Goal: Task Accomplishment & Management: Complete application form

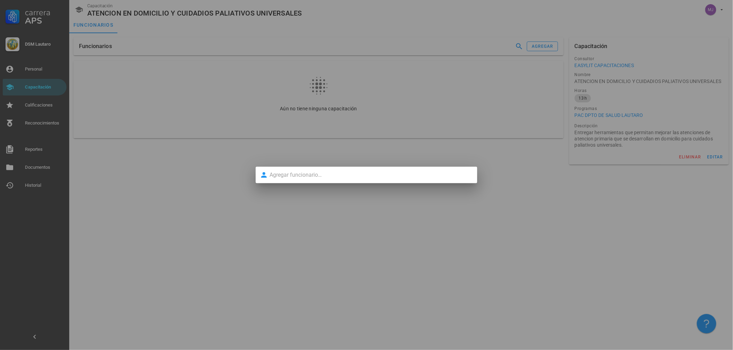
click at [314, 180] on input "text" at bounding box center [371, 175] width 204 height 11
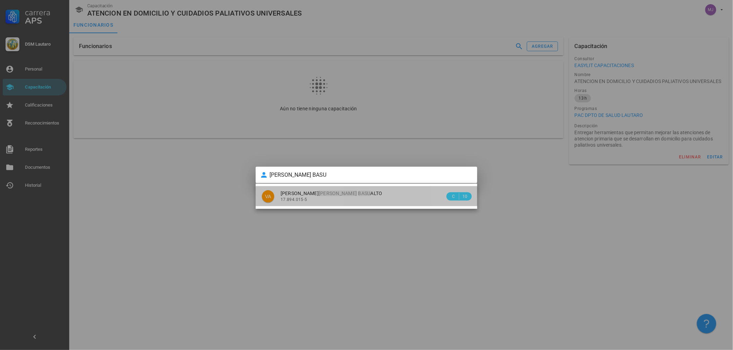
click at [370, 192] on div "[PERSON_NAME] [PERSON_NAME] BASU ALTO" at bounding box center [363, 194] width 165 height 6
type input "[PERSON_NAME] [PERSON_NAME] [PERSON_NAME]"
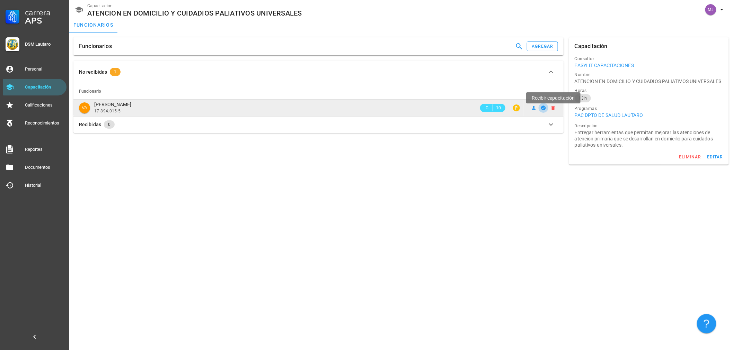
click at [544, 107] on icon "button" at bounding box center [543, 108] width 5 height 5
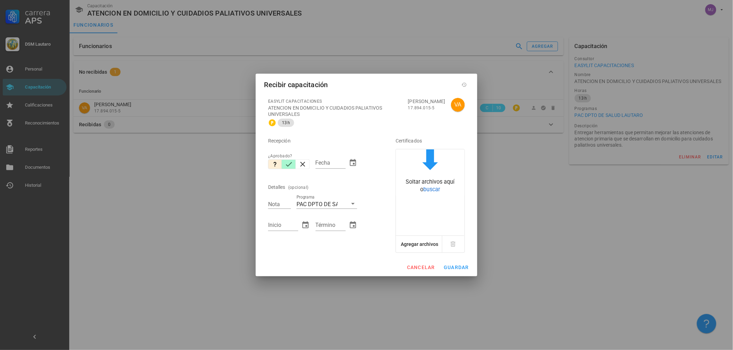
click at [288, 163] on icon "button" at bounding box center [289, 164] width 8 height 8
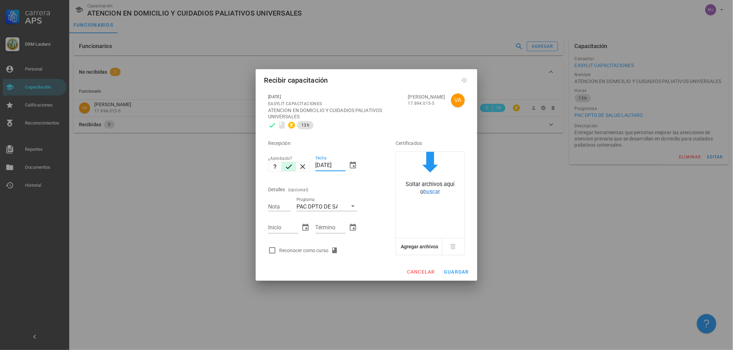
drag, startPoint x: 344, startPoint y: 165, endPoint x: 195, endPoint y: 150, distance: 149.3
click at [192, 157] on div "Carrera APS DSM Lautaro Personal Capacitación Calificaciones Reconocimientos Re…" at bounding box center [366, 175] width 733 height 350
type input "[DATE]"
type input "7"
type input "[DATE]"
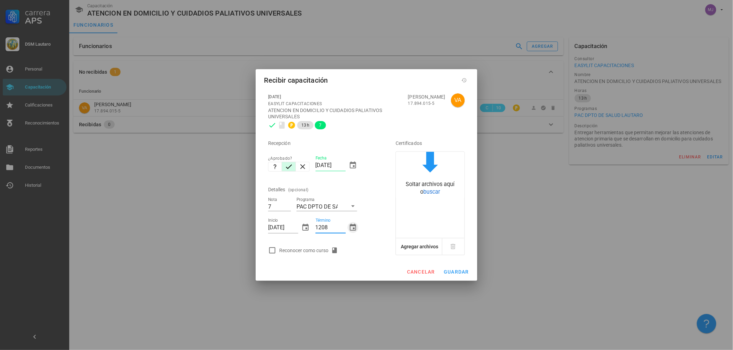
type input "[DATE]"
click at [293, 250] on div "Reconocer como curso" at bounding box center [310, 251] width 62 height 8
checkbox input "true"
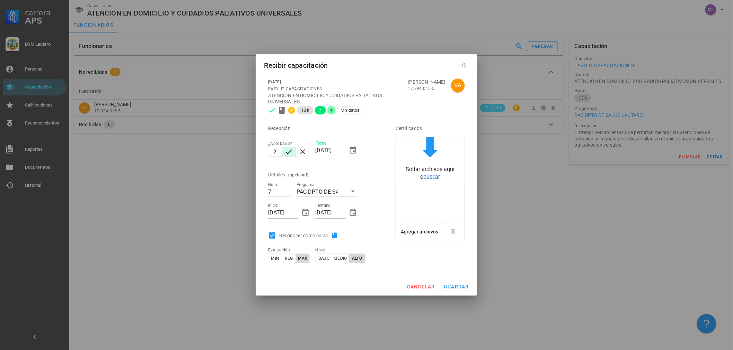
click at [468, 280] on div "cancelar guardar" at bounding box center [367, 287] width 222 height 18
click at [460, 288] on span "guardar" at bounding box center [456, 287] width 26 height 6
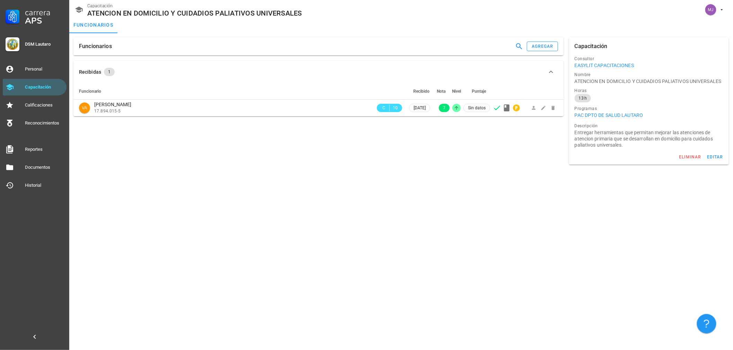
click at [534, 38] on div "Funcionarios agregar" at bounding box center [318, 46] width 490 height 18
click at [542, 43] on button "agregar" at bounding box center [542, 47] width 31 height 10
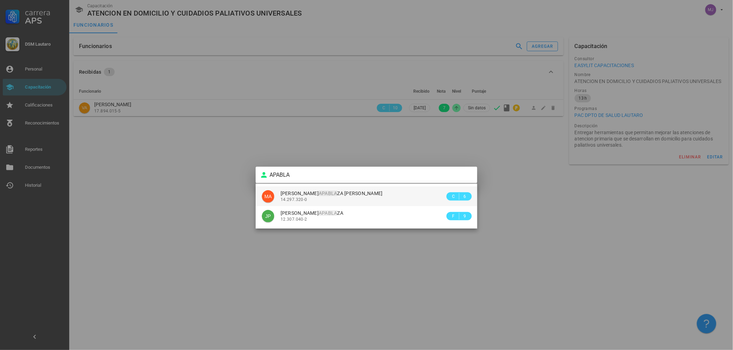
click at [340, 189] on div "[PERSON_NAME] APABLA ZA [PERSON_NAME] 14.297.320-0" at bounding box center [363, 197] width 165 height 20
type input "[PERSON_NAME] [PERSON_NAME]"
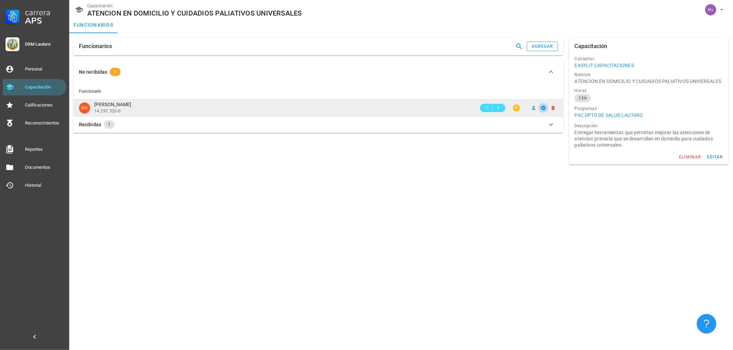
click at [542, 108] on icon "button" at bounding box center [543, 108] width 5 height 5
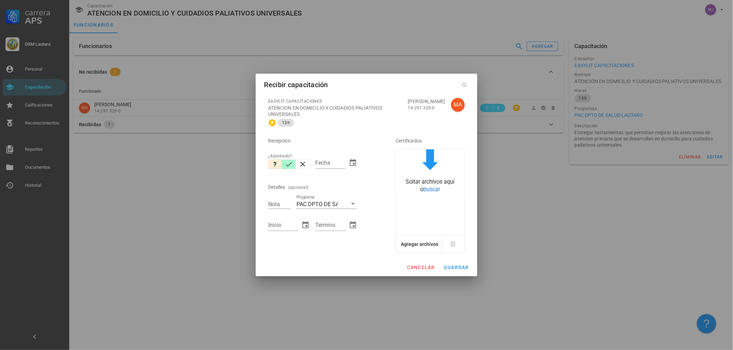
click at [284, 165] on button "button" at bounding box center [289, 165] width 14 height 10
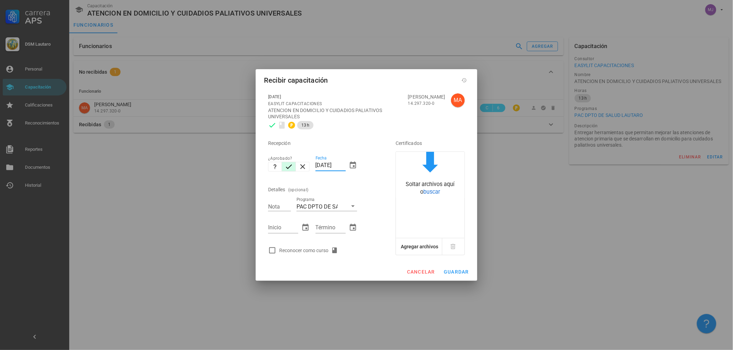
drag, startPoint x: 345, startPoint y: 165, endPoint x: 238, endPoint y: 148, distance: 108.7
click at [243, 167] on div "Carrera APS DSM Lautaro Personal Capacitación Calificaciones Reconocimientos Re…" at bounding box center [366, 175] width 733 height 350
type input "[DATE]"
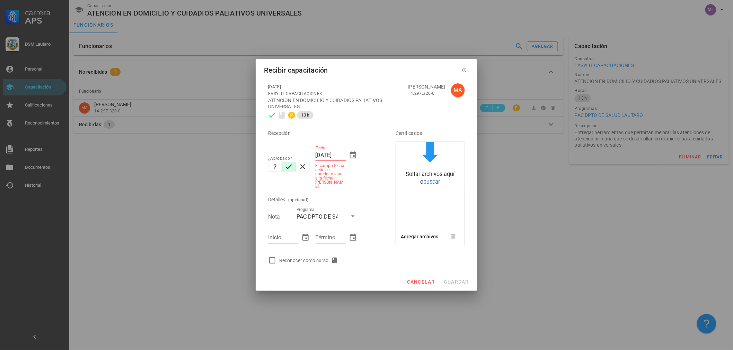
drag, startPoint x: 319, startPoint y: 158, endPoint x: 314, endPoint y: 158, distance: 4.5
click at [319, 158] on input "[DATE]" at bounding box center [330, 155] width 30 height 11
click at [318, 158] on input "[DATE]" at bounding box center [330, 155] width 30 height 11
click at [316, 158] on input "[DATE]" at bounding box center [330, 155] width 30 height 11
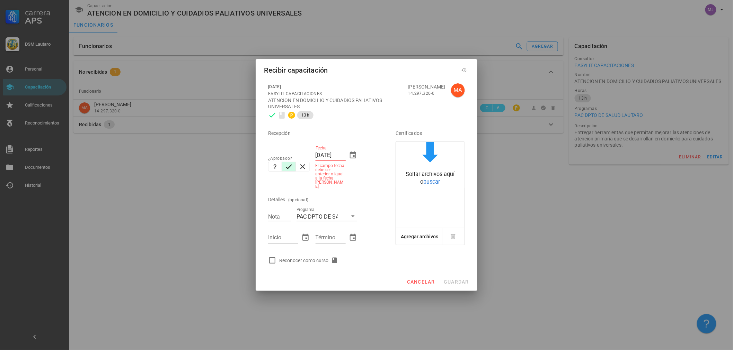
drag, startPoint x: 316, startPoint y: 158, endPoint x: 604, endPoint y: 157, distance: 287.8
click at [598, 158] on div "Carrera APS DSM Lautaro Personal Capacitación Calificaciones Reconocimientos Re…" at bounding box center [366, 175] width 733 height 350
type input "[DATE]"
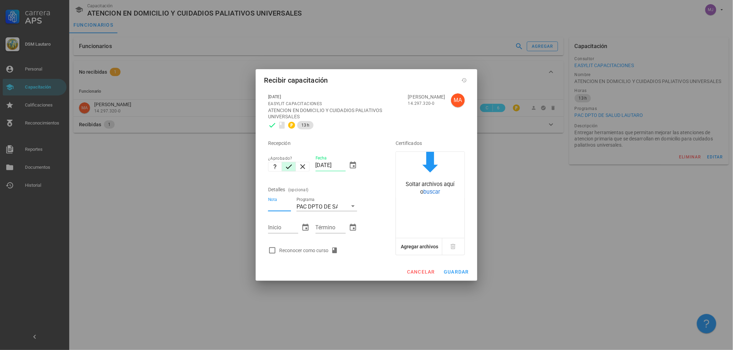
type input "7"
type input "6.7"
type input "[DATE]"
click at [316, 250] on div "Reconocer como curso" at bounding box center [310, 251] width 62 height 8
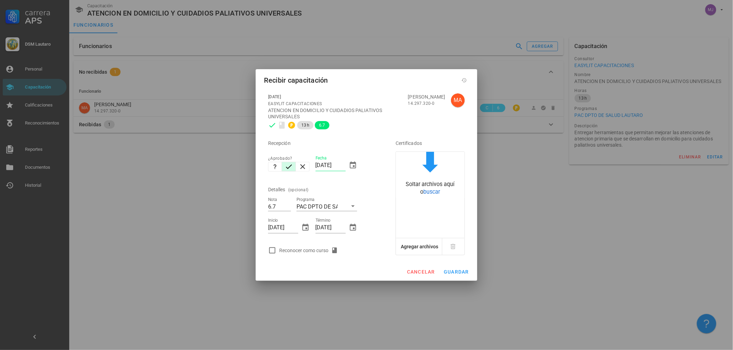
checkbox input "true"
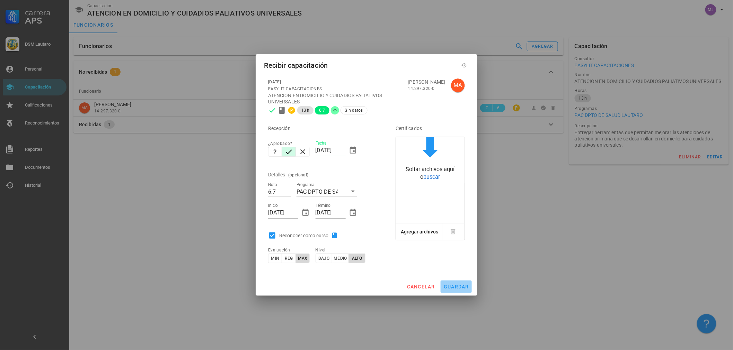
click at [466, 284] on span "guardar" at bounding box center [456, 287] width 26 height 6
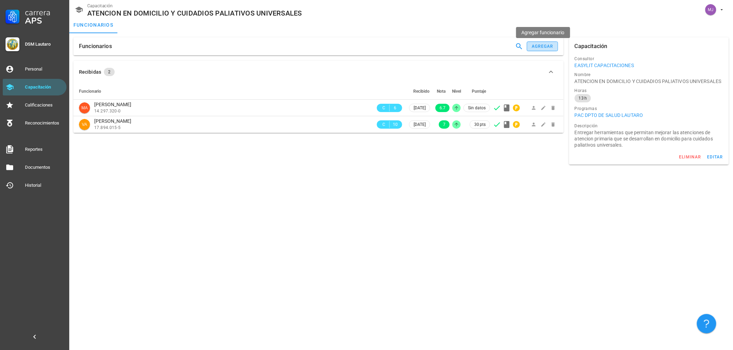
click at [553, 47] on div "agregar" at bounding box center [542, 46] width 22 height 5
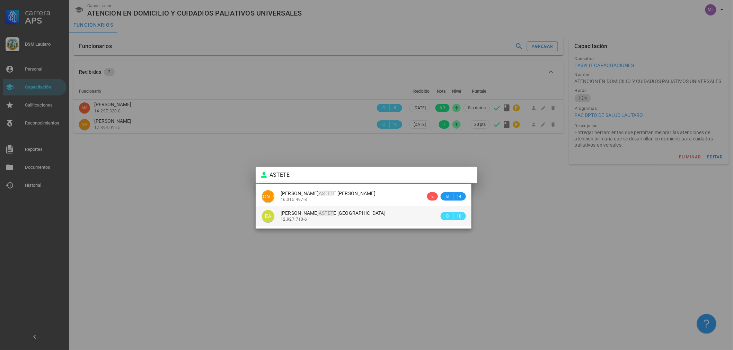
click at [352, 218] on div "12.927.710-6" at bounding box center [360, 219] width 159 height 5
type input "[PERSON_NAME] [PERSON_NAME] LAGOS"
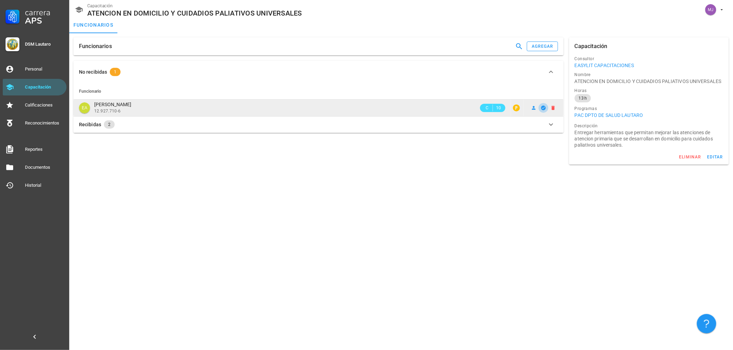
click at [543, 108] on icon "button" at bounding box center [544, 108] width 6 height 6
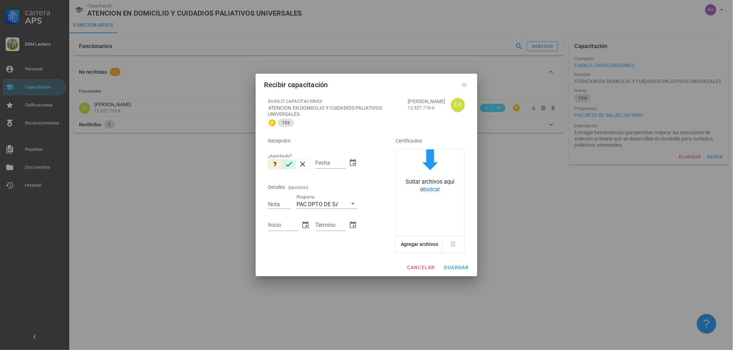
click at [288, 165] on icon "button" at bounding box center [289, 164] width 8 height 8
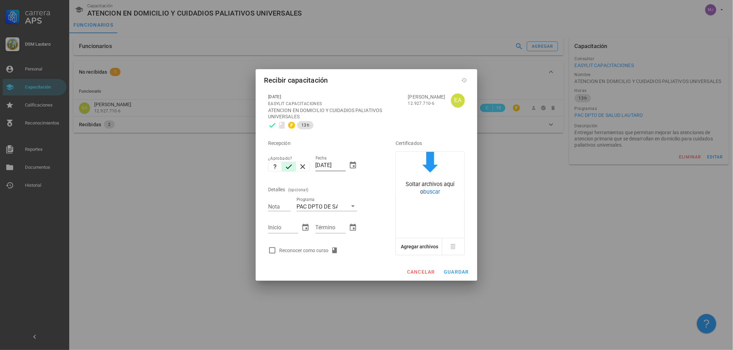
click at [347, 165] on div "Fecha [DATE]" at bounding box center [336, 167] width 42 height 23
drag, startPoint x: 343, startPoint y: 165, endPoint x: 94, endPoint y: 154, distance: 249.6
click at [94, 154] on div "Carrera APS DSM Lautaro Personal Capacitación Calificaciones Reconocimientos Re…" at bounding box center [366, 175] width 733 height 350
type input "12/08/0005"
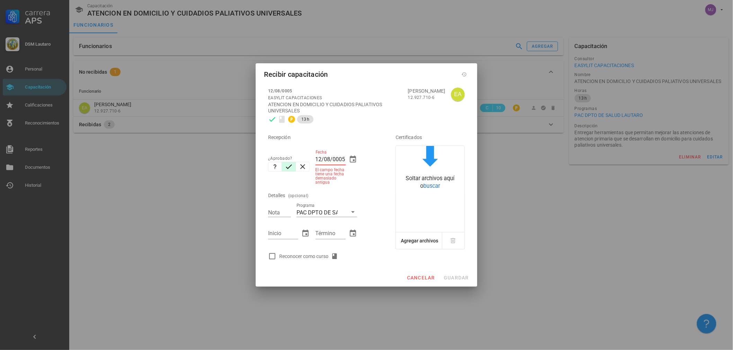
click at [341, 158] on input "12/08/0005" at bounding box center [330, 159] width 30 height 11
type input "[DATE]"
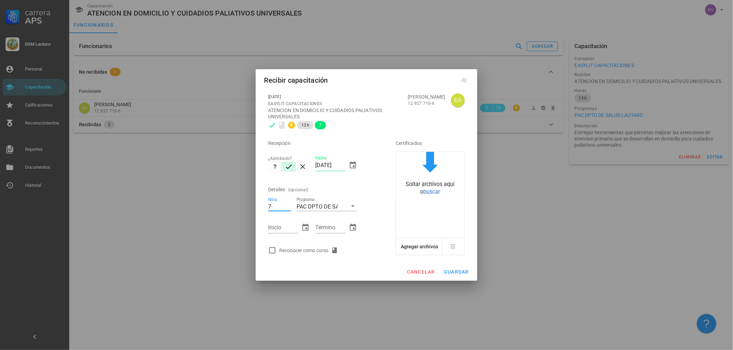
type input "7"
type input "[DATE]"
type input "1208"
type input "[DATE]"
click at [314, 246] on div "Reconocer como curso" at bounding box center [322, 251] width 114 height 14
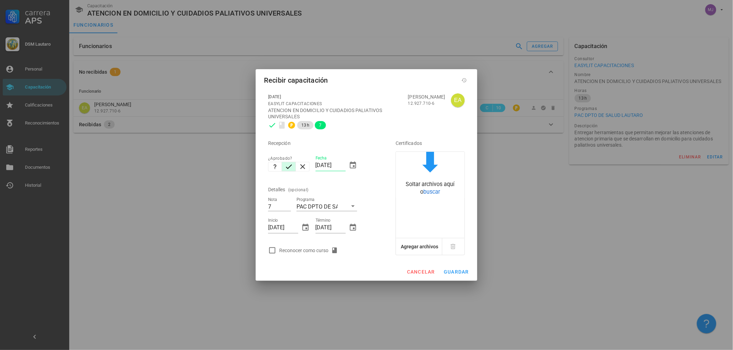
click at [326, 250] on div "Reconocer como curso" at bounding box center [310, 251] width 62 height 8
checkbox input "true"
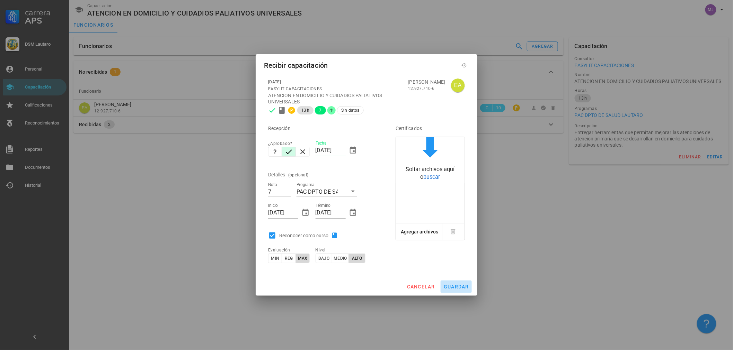
click at [441, 285] on button "guardar" at bounding box center [456, 287] width 31 height 12
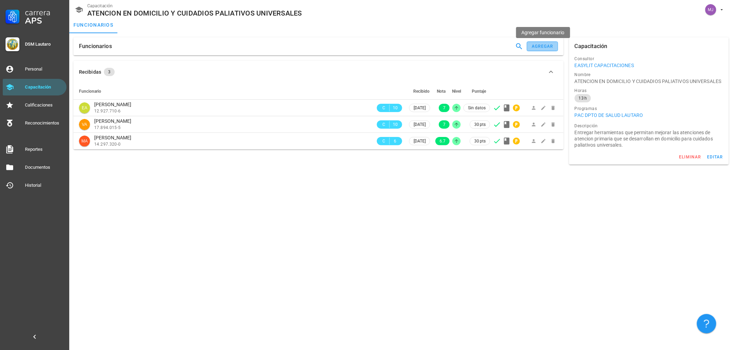
click at [544, 44] on div "agregar" at bounding box center [542, 46] width 22 height 5
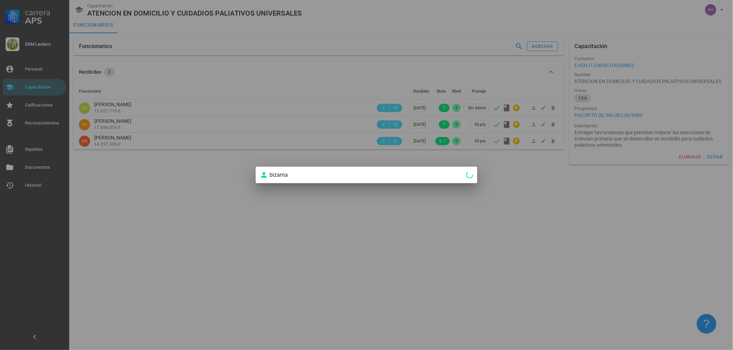
type input "[PERSON_NAME] [PERSON_NAME]"
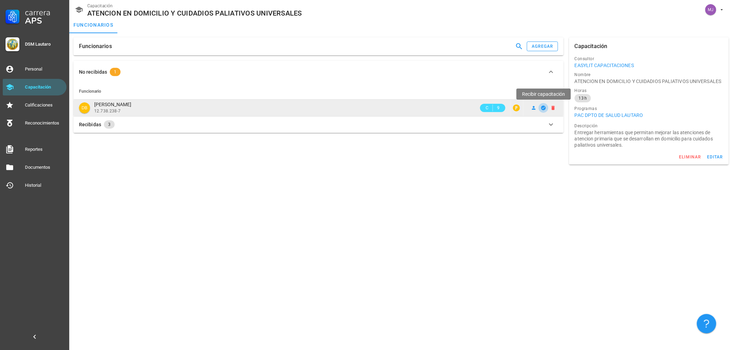
click at [544, 110] on icon "button" at bounding box center [543, 108] width 5 height 5
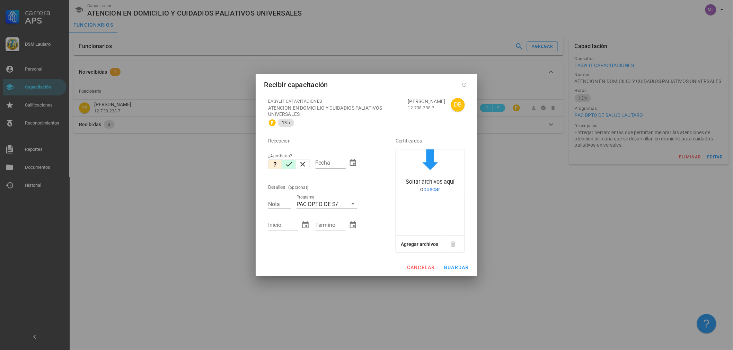
click at [288, 162] on icon "button" at bounding box center [289, 164] width 8 height 8
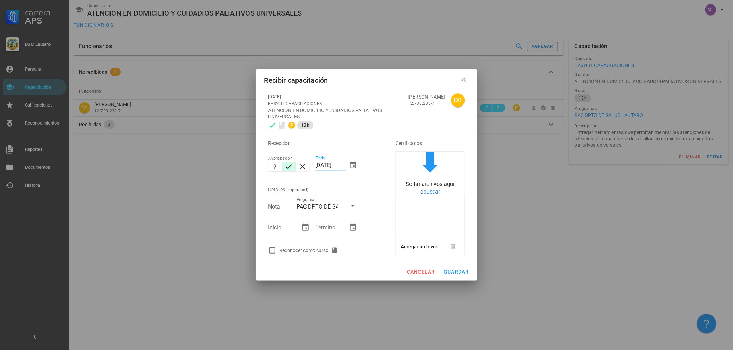
drag, startPoint x: 344, startPoint y: 166, endPoint x: 259, endPoint y: 165, distance: 85.6
click at [258, 166] on div "[DATE] EASYLIT CAPACITACIONES ATENCION EN DOMICILIO Y CUIDADIOS PALIATIVOS UNIV…" at bounding box center [367, 176] width 222 height 174
type input "[DATE]"
click at [288, 209] on input "7" at bounding box center [279, 206] width 23 height 9
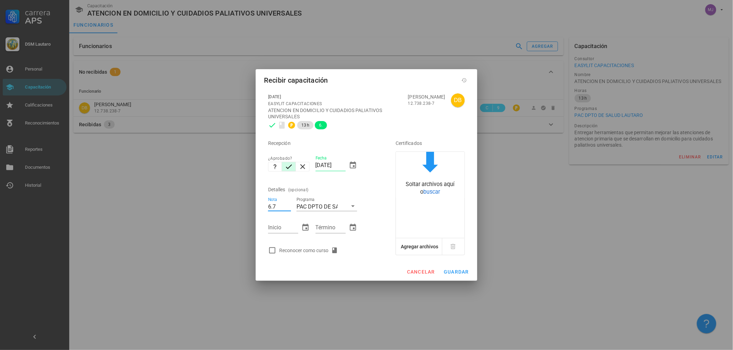
type input "6.7"
type input "[DATE]"
click at [303, 246] on div "Reconocer como curso" at bounding box center [322, 251] width 114 height 14
click at [315, 245] on div "Reconocer como curso" at bounding box center [322, 251] width 114 height 14
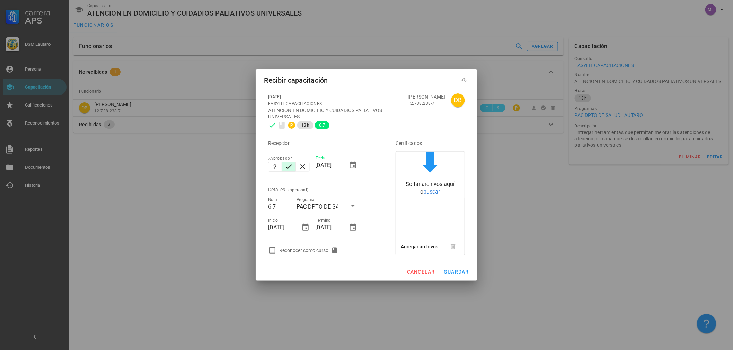
click at [314, 247] on div "Reconocer como curso" at bounding box center [310, 251] width 62 height 8
checkbox input "true"
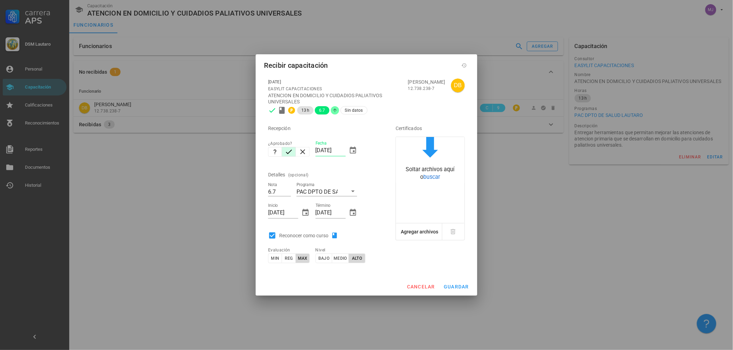
click at [458, 295] on div "cancelar guardar" at bounding box center [367, 287] width 222 height 18
click at [459, 290] on button "guardar" at bounding box center [456, 287] width 31 height 12
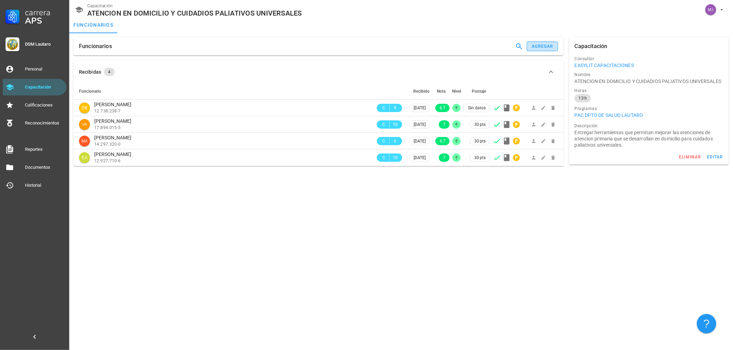
click at [553, 43] on button "agregar" at bounding box center [542, 47] width 31 height 10
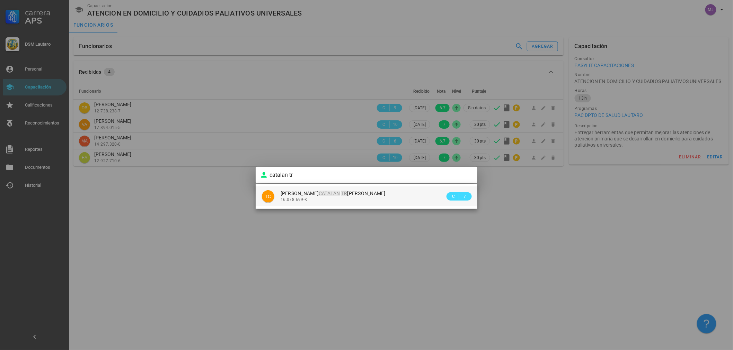
click at [368, 197] on div "16.078.699-K" at bounding box center [363, 199] width 165 height 5
type input "[PERSON_NAME]"
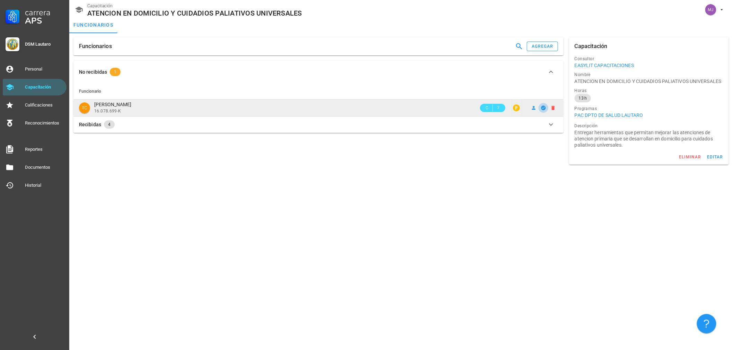
click at [540, 108] on span "button" at bounding box center [544, 108] width 10 height 6
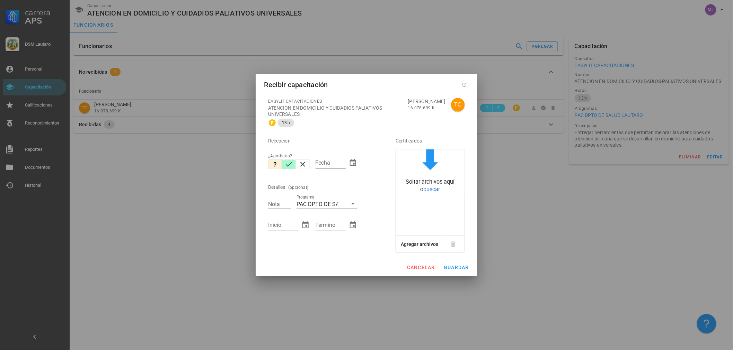
click at [285, 164] on icon "button" at bounding box center [289, 164] width 8 height 8
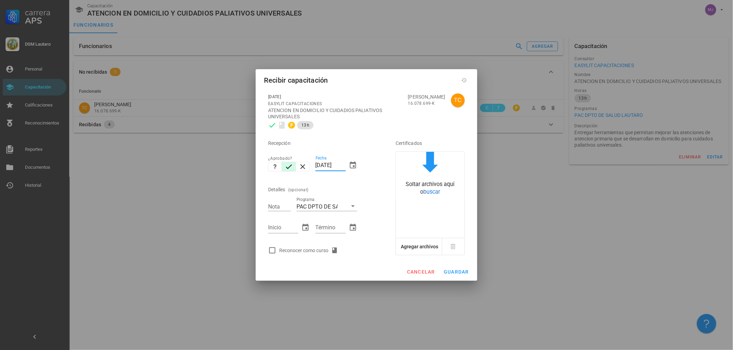
drag, startPoint x: 343, startPoint y: 166, endPoint x: 292, endPoint y: 174, distance: 51.9
click at [292, 174] on div "Recepción ¿Aprobado? Fecha [DATE] Detalles (opcional) Nota Programa PAC DPTO DE…" at bounding box center [322, 194] width 114 height 125
type input "5"
type input "[DATE]"
type input "7"
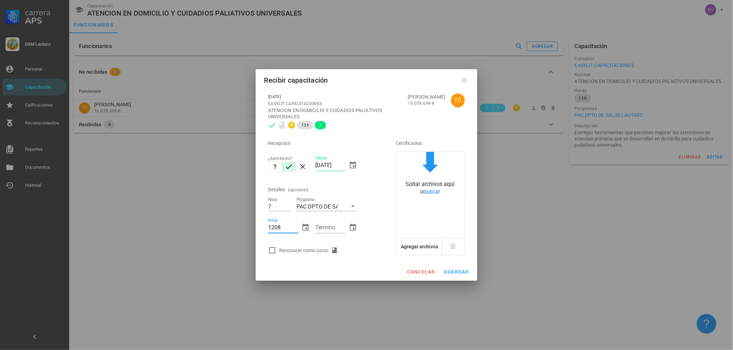
type input "1208"
type input "[DATE]"
type input "1208"
type input "[DATE]"
click at [310, 245] on div "Reconocer como curso" at bounding box center [322, 251] width 114 height 14
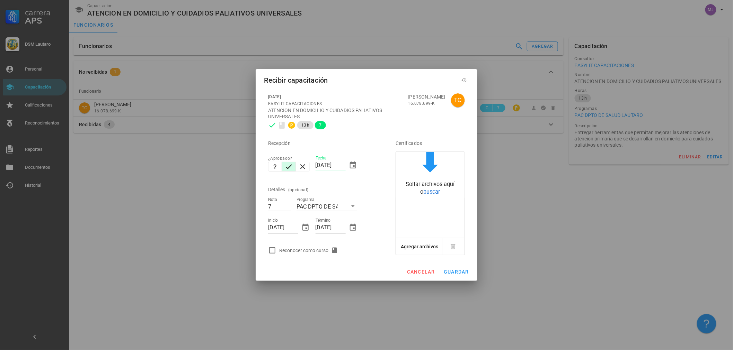
click at [309, 257] on div "Reconocer como curso" at bounding box center [322, 251] width 114 height 14
click at [311, 253] on div "Reconocer como curso" at bounding box center [310, 251] width 62 height 8
checkbox input "true"
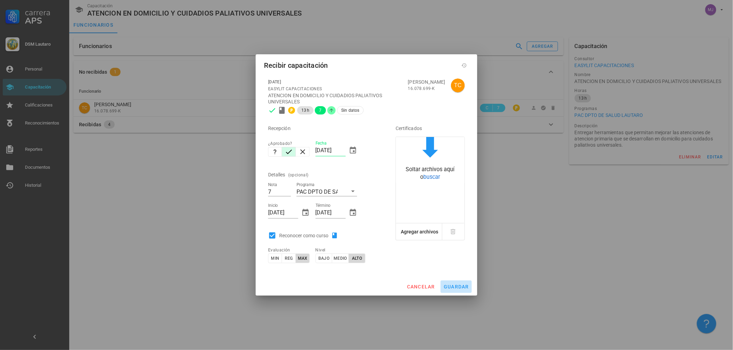
click at [453, 290] on button "guardar" at bounding box center [456, 287] width 31 height 12
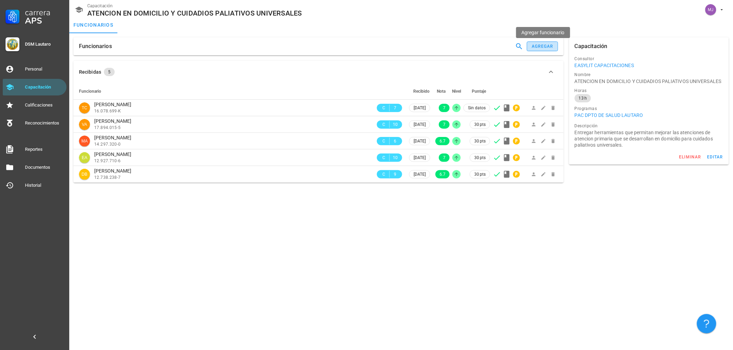
click at [537, 46] on div "agregar" at bounding box center [542, 46] width 22 height 5
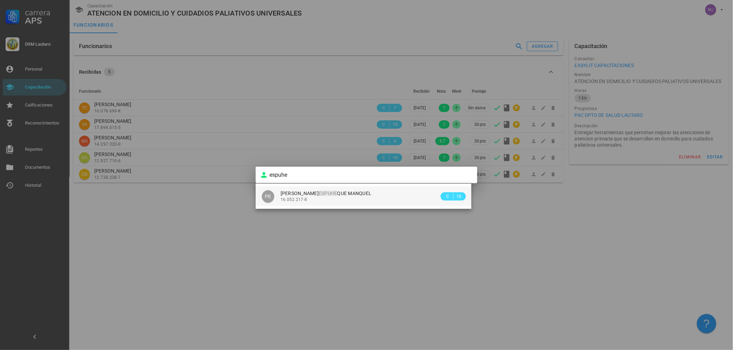
click at [389, 193] on div "[PERSON_NAME] ESPUHE QUE MANQUEL" at bounding box center [360, 194] width 159 height 6
type input "[PERSON_NAME] MANQUEL"
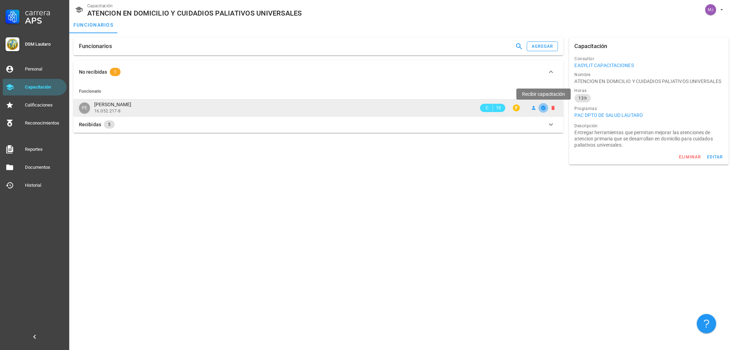
click at [545, 105] on icon "button" at bounding box center [544, 108] width 6 height 6
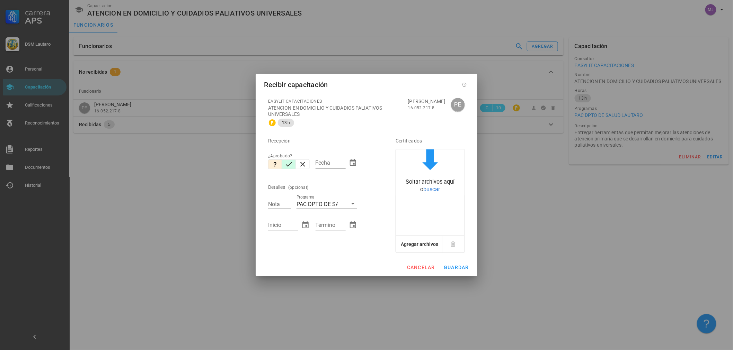
click at [291, 162] on icon "button" at bounding box center [289, 164] width 8 height 8
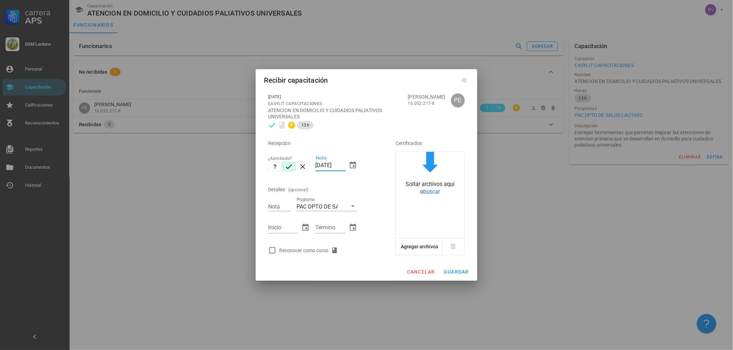
drag, startPoint x: 343, startPoint y: 167, endPoint x: 261, endPoint y: 174, distance: 82.4
click at [261, 174] on div "[DATE] EASYLIT CAPACITACIONES ATENCION EN DOMICILIO Y CUIDADIOS PALIATIVOS UNIV…" at bounding box center [367, 176] width 222 height 174
type input "5"
type input "[DATE]"
type input "6.5"
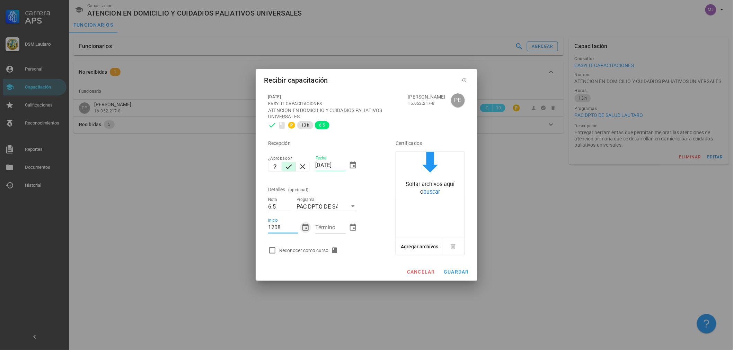
type input "[DATE]"
type input "1208"
type input "[DATE]"
click at [330, 250] on div "Reconocer como curso" at bounding box center [310, 251] width 62 height 8
checkbox input "true"
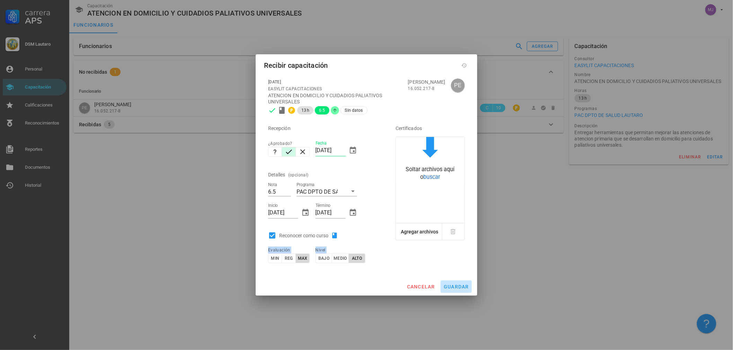
click at [458, 286] on span "guardar" at bounding box center [456, 287] width 26 height 6
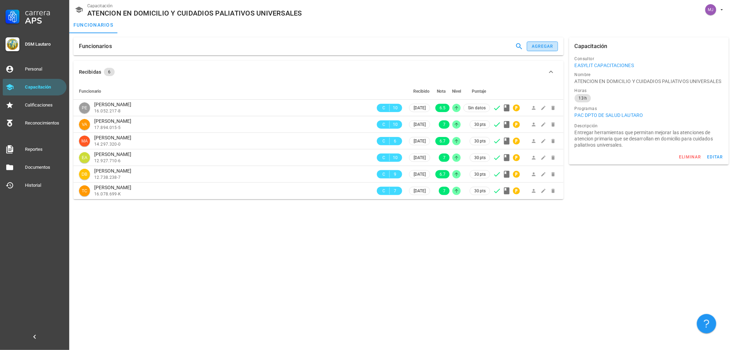
click at [552, 47] on div "agregar" at bounding box center [542, 46] width 22 height 5
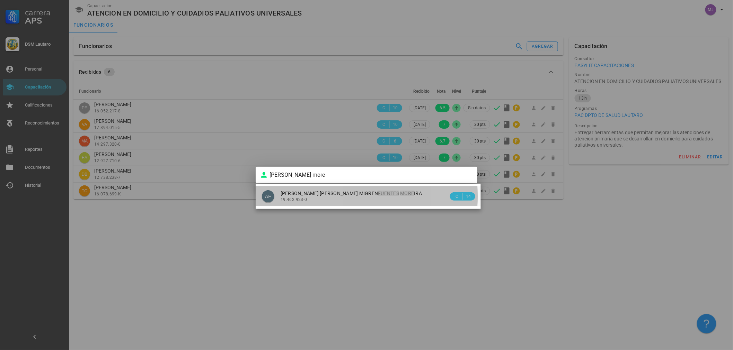
click at [314, 196] on span "[PERSON_NAME] [PERSON_NAME] MIGREN [PERSON_NAME] MORE IRA" at bounding box center [351, 194] width 141 height 6
type input "[PERSON_NAME] [PERSON_NAME] MIGREN [PERSON_NAME] [PERSON_NAME]"
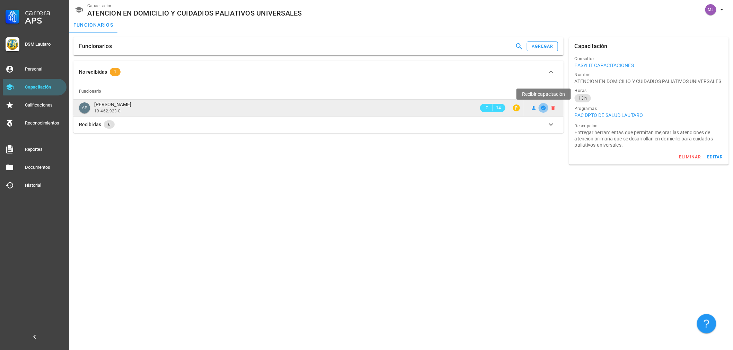
click at [542, 108] on icon "button" at bounding box center [544, 108] width 6 height 6
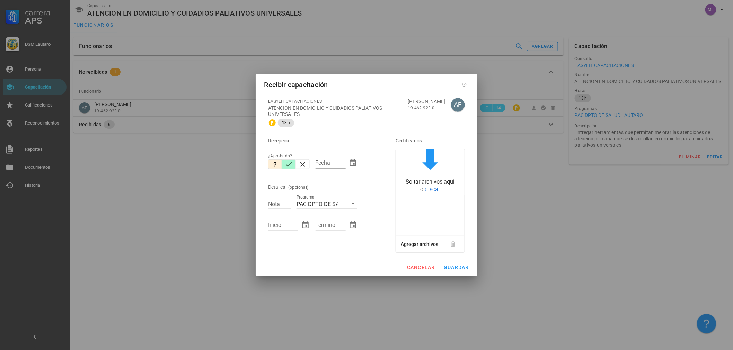
click at [288, 163] on icon "button" at bounding box center [289, 164] width 8 height 8
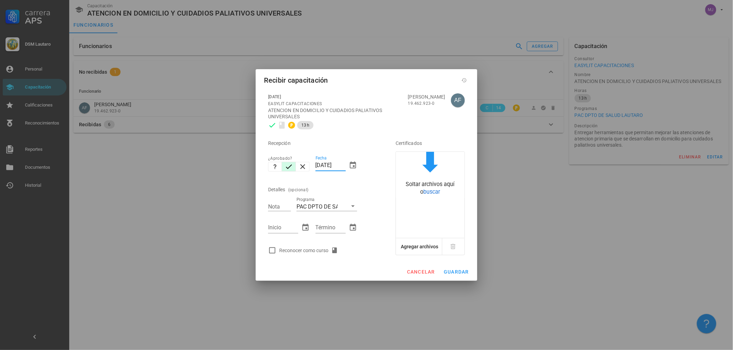
drag, startPoint x: 345, startPoint y: 168, endPoint x: 224, endPoint y: 171, distance: 120.9
click at [224, 171] on div "Carrera APS DSM Lautaro Personal Capacitación Calificaciones Reconocimientos Re…" at bounding box center [366, 175] width 733 height 350
type input "[DATE]"
type input "7"
type input "[DATE]"
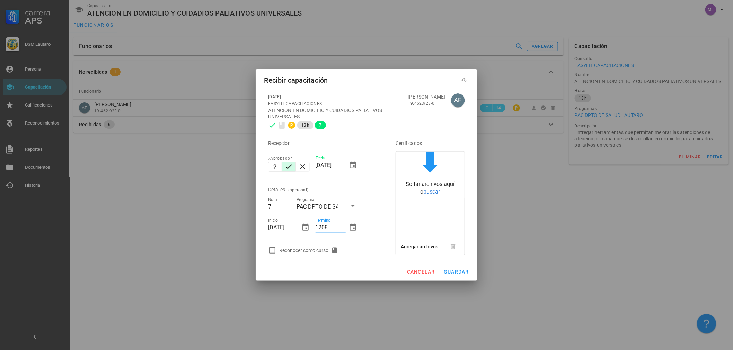
type input "1208"
type input "[DATE]"
click at [292, 247] on div "Reconocer como curso" at bounding box center [310, 251] width 62 height 8
checkbox input "true"
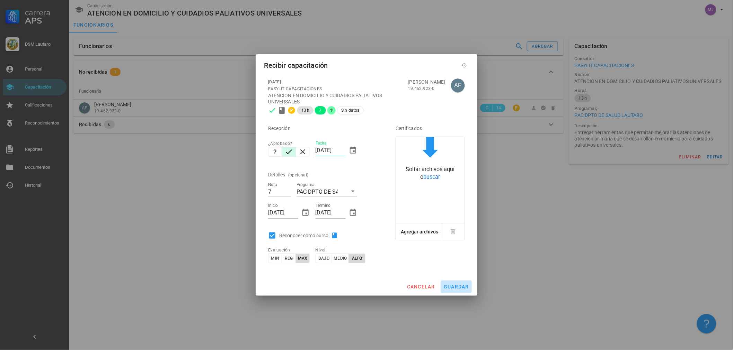
click at [455, 289] on span "guardar" at bounding box center [456, 287] width 26 height 6
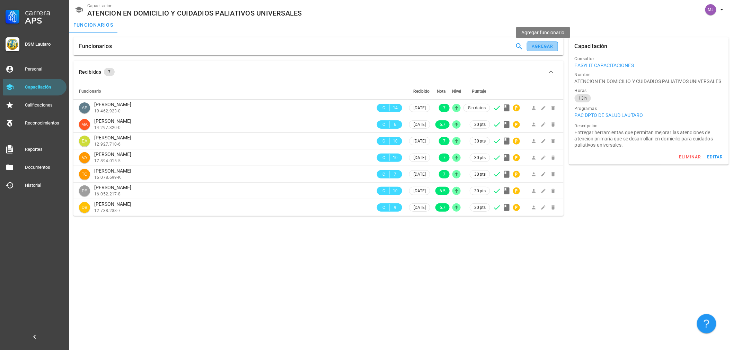
click at [539, 42] on button "agregar" at bounding box center [542, 47] width 31 height 10
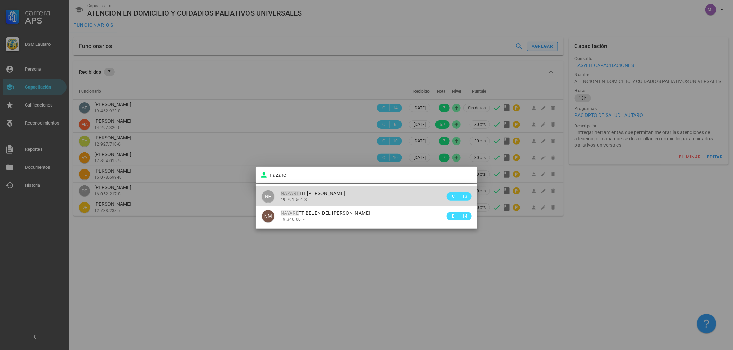
type input "NAZARETH [PERSON_NAME]"
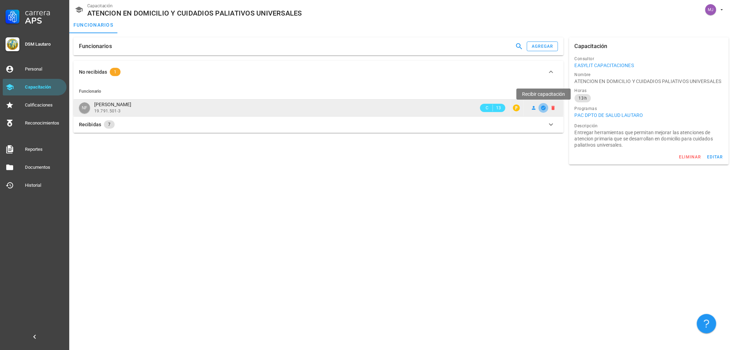
click at [542, 108] on icon "button" at bounding box center [543, 108] width 5 height 5
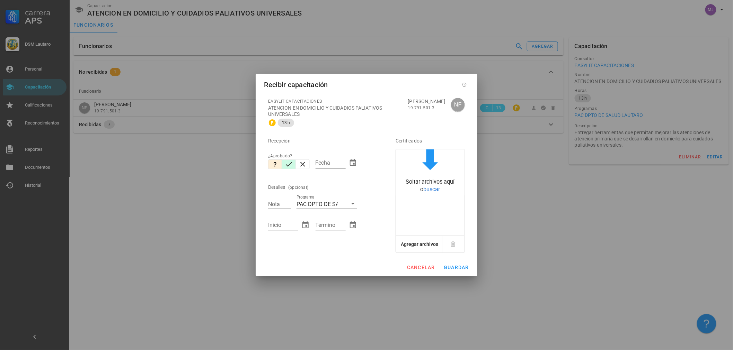
click at [286, 164] on icon "button" at bounding box center [289, 164] width 8 height 8
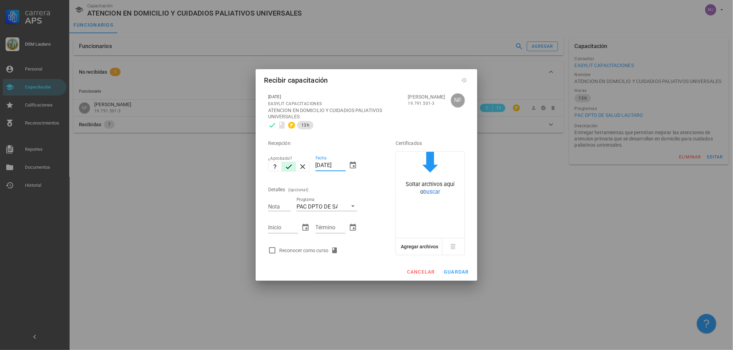
drag, startPoint x: 345, startPoint y: 165, endPoint x: 295, endPoint y: 177, distance: 51.2
click at [295, 177] on div "Recepción ¿Aprobado? Fecha [DATE] Detalles (opcional) Nota Programa PAC DPTO DE…" at bounding box center [322, 194] width 114 height 125
type input "[DATE]"
type input "7"
type input "[DATE]"
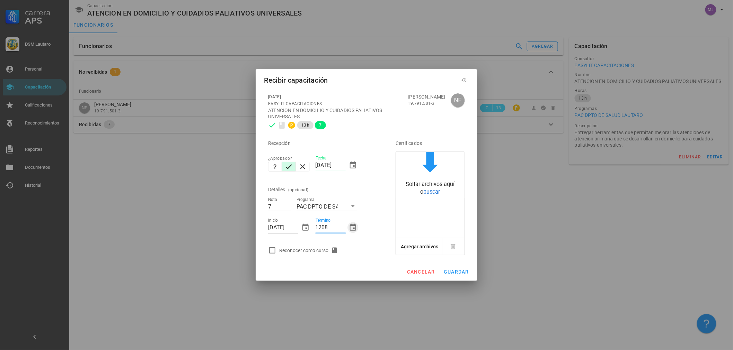
type input "[DATE]"
click at [289, 250] on div "Reconocer como curso" at bounding box center [310, 251] width 62 height 8
checkbox input "true"
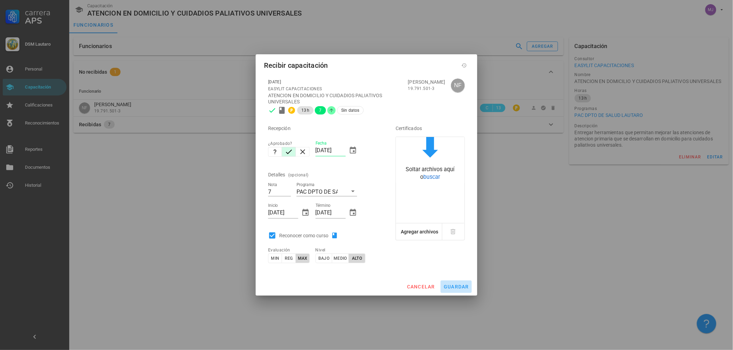
click at [458, 290] on button "guardar" at bounding box center [456, 287] width 31 height 12
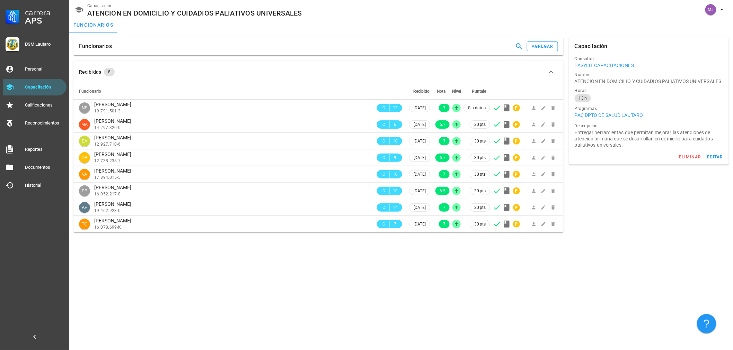
click at [554, 41] on div "Funcionarios agregar" at bounding box center [318, 46] width 490 height 18
click at [544, 48] on div "agregar" at bounding box center [542, 46] width 22 height 5
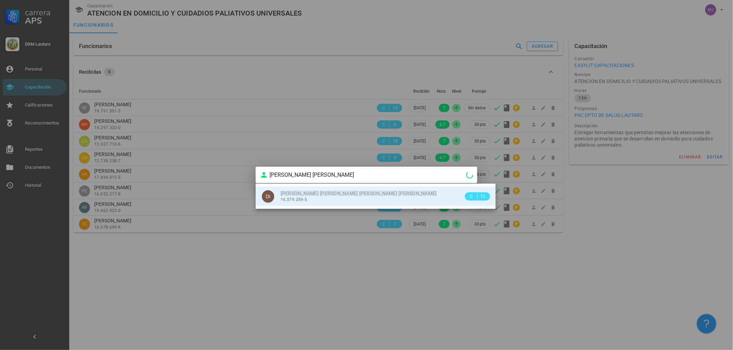
type input "[PERSON_NAME] [PERSON_NAME]"
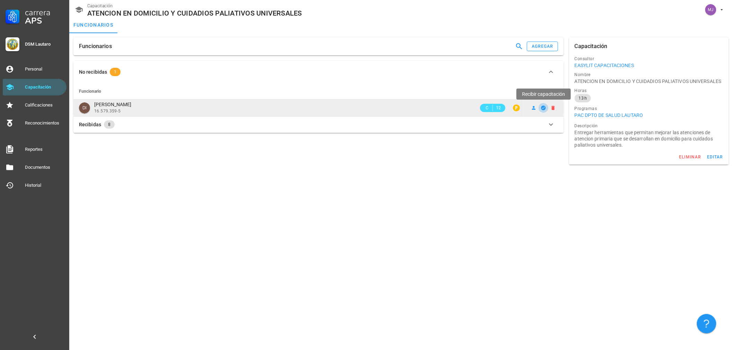
click at [546, 106] on icon "button" at bounding box center [544, 108] width 6 height 6
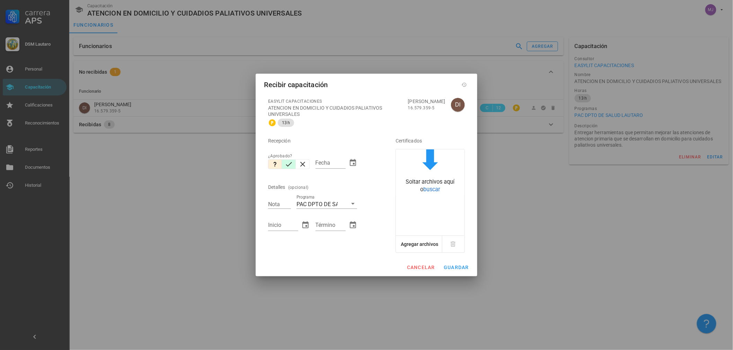
click at [286, 163] on icon "button" at bounding box center [289, 164] width 8 height 8
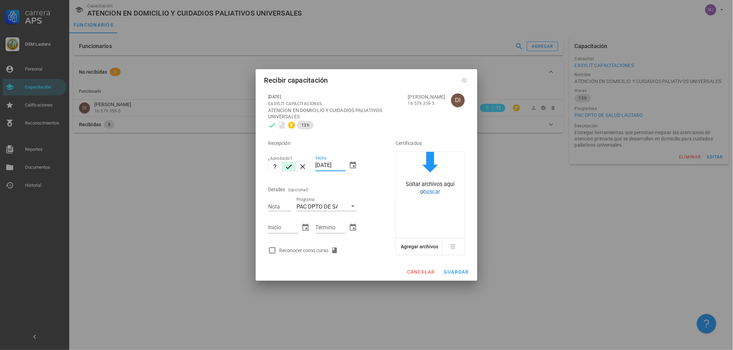
click at [344, 167] on input "[DATE]" at bounding box center [330, 165] width 30 height 11
drag, startPoint x: 344, startPoint y: 166, endPoint x: 222, endPoint y: 159, distance: 122.5
click at [228, 165] on div "Carrera APS DSM Lautaro Personal Capacitación Calificaciones Reconocimientos Re…" at bounding box center [366, 175] width 733 height 350
type input "[DATE]"
type input "7"
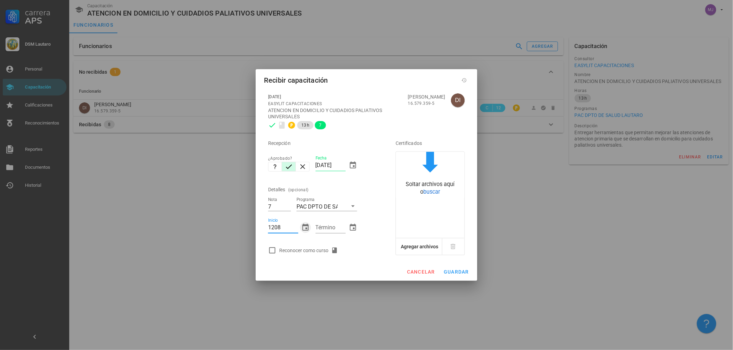
type input "[DATE]"
click at [325, 251] on div "Reconocer como curso" at bounding box center [310, 251] width 62 height 8
checkbox input "true"
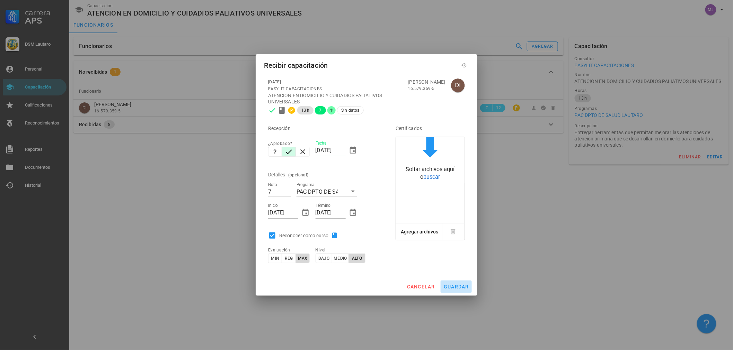
click at [449, 287] on span "guardar" at bounding box center [456, 287] width 26 height 6
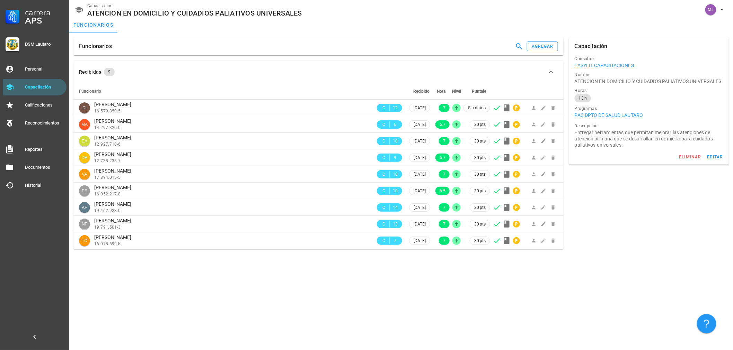
drag, startPoint x: 554, startPoint y: 39, endPoint x: 538, endPoint y: 49, distance: 18.9
click at [554, 39] on div "Funcionarios agregar" at bounding box center [318, 46] width 490 height 18
click at [538, 49] on div "agregar" at bounding box center [542, 46] width 22 height 5
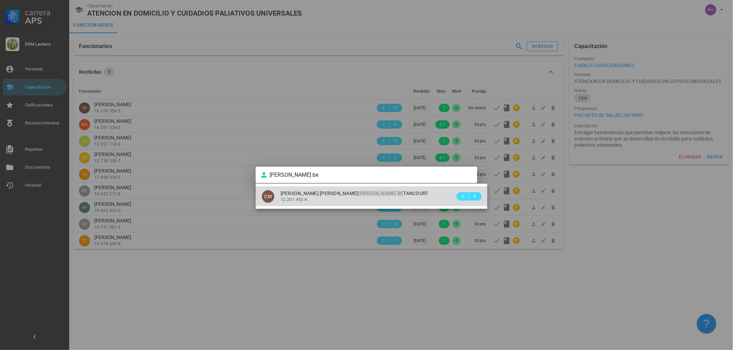
type input "[PERSON_NAME] [PERSON_NAME]"
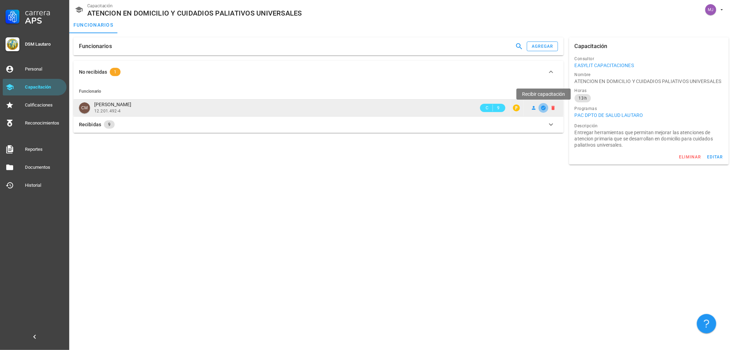
click at [543, 106] on icon "button" at bounding box center [543, 108] width 5 height 5
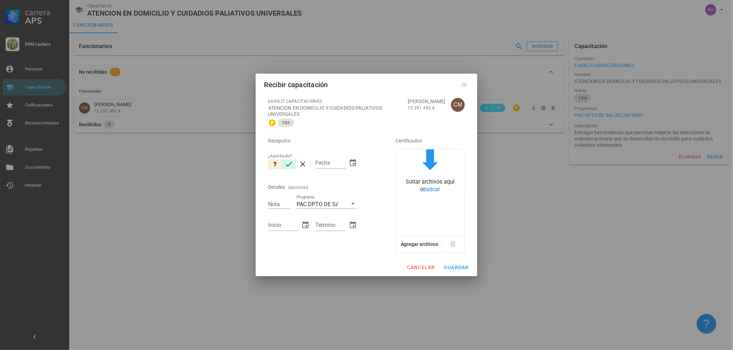
click at [291, 164] on icon "button" at bounding box center [289, 164] width 8 height 8
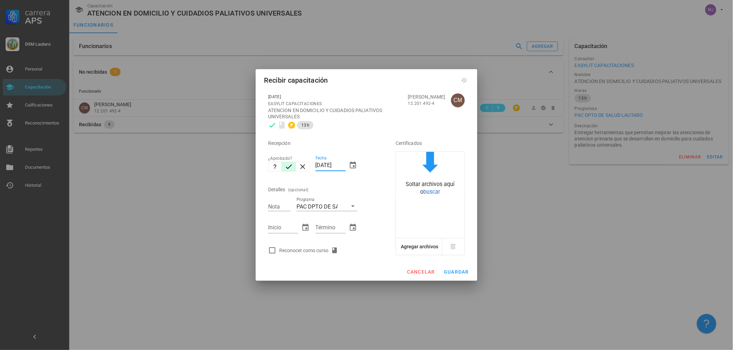
drag, startPoint x: 345, startPoint y: 166, endPoint x: 265, endPoint y: 177, distance: 80.5
click at [265, 177] on div "Recepción ¿Aprobado? Fecha [DATE] Detalles (opcional) Nota Programa PAC DPTO DE…" at bounding box center [322, 194] width 114 height 125
type input "[DATE]"
type input "7"
type input "[DATE]"
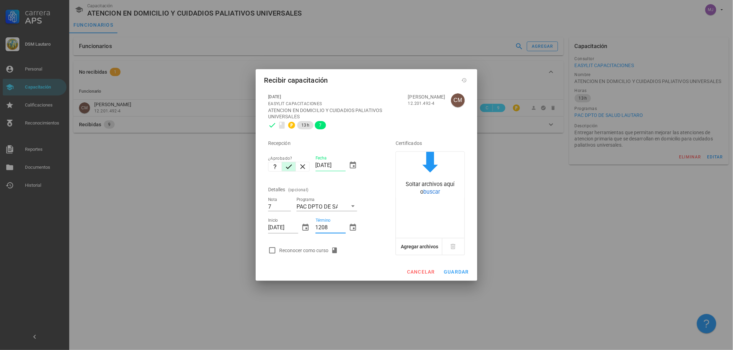
type input "1208"
type input "[DATE]"
click at [320, 251] on div "Reconocer como curso" at bounding box center [310, 251] width 62 height 8
checkbox input "true"
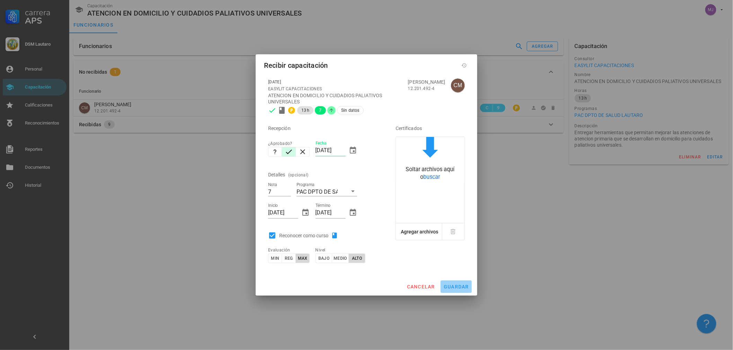
click at [461, 289] on span "guardar" at bounding box center [456, 287] width 26 height 6
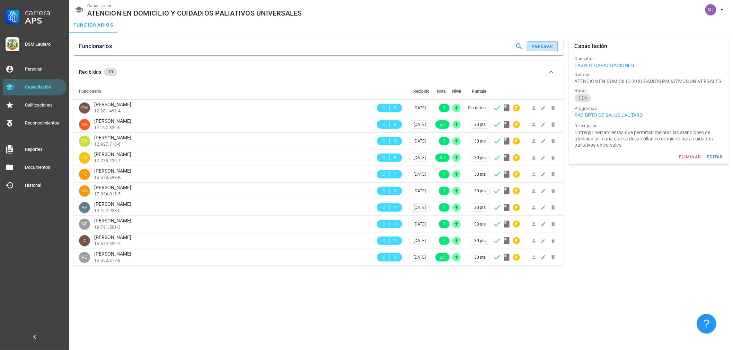
click at [542, 49] on div "agregar" at bounding box center [542, 46] width 22 height 5
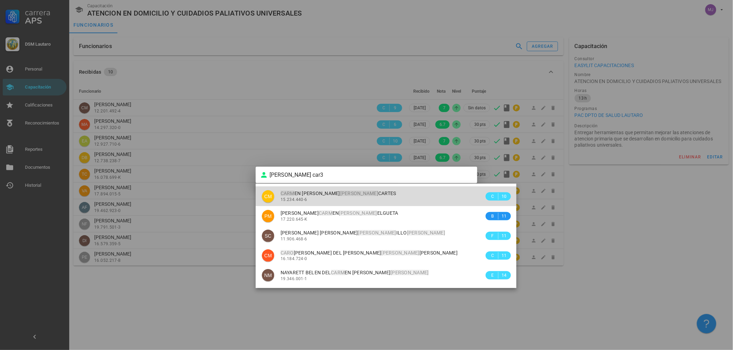
type input "[PERSON_NAME]"
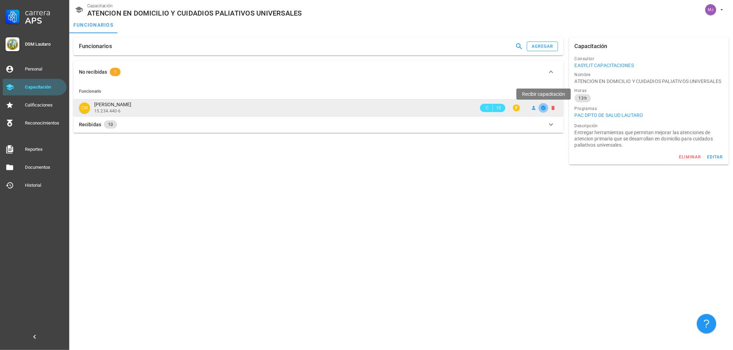
click at [547, 106] on span "button" at bounding box center [544, 108] width 10 height 6
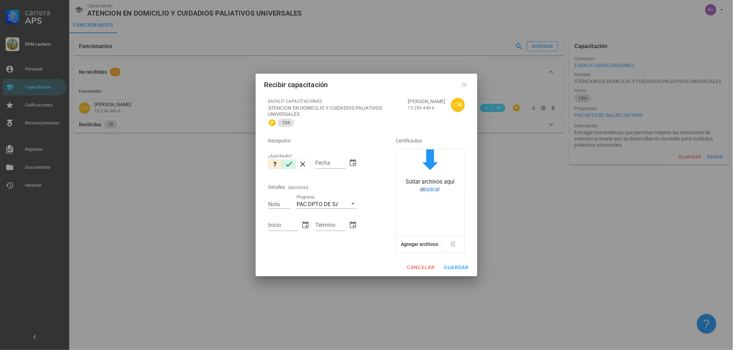
click at [293, 165] on button "button" at bounding box center [289, 165] width 14 height 10
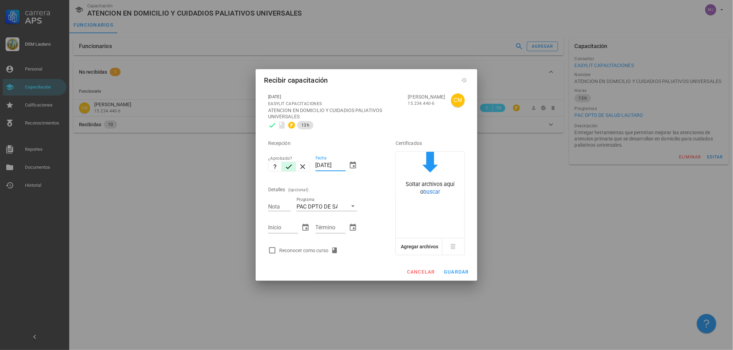
drag, startPoint x: 345, startPoint y: 167, endPoint x: 270, endPoint y: 183, distance: 76.2
click at [270, 183] on div "Recepción ¿Aprobado? Fecha [DATE] Detalles (opcional) Nota Programa PAC DPTO DE…" at bounding box center [322, 194] width 114 height 125
type input "[DATE]"
type input "6.7"
type input "[DATE]"
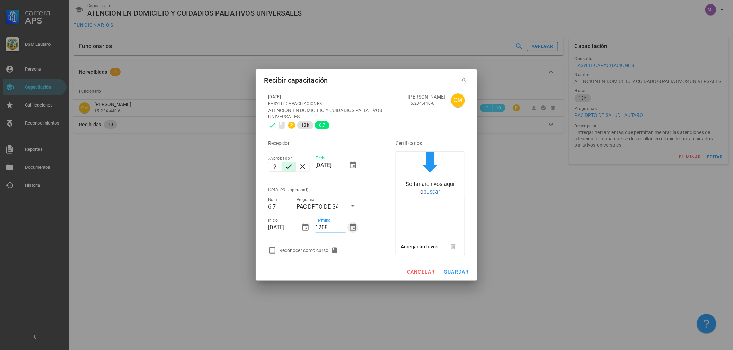
type input "[DATE]"
drag, startPoint x: 282, startPoint y: 243, endPoint x: 293, endPoint y: 258, distance: 18.8
click at [283, 249] on div "Recepción ¿Aprobado? Fecha [DATE] Detalles (opcional) Nota 6.7 Programa PAC DPT…" at bounding box center [322, 194] width 114 height 125
click at [293, 258] on div "[DATE] EASYLIT CAPACITACIONES ATENCION EN DOMICILIO Y CUIDADIOS PALIATIVOS UNIV…" at bounding box center [366, 174] width 205 height 170
click at [293, 251] on div "Reconocer como curso" at bounding box center [310, 251] width 62 height 8
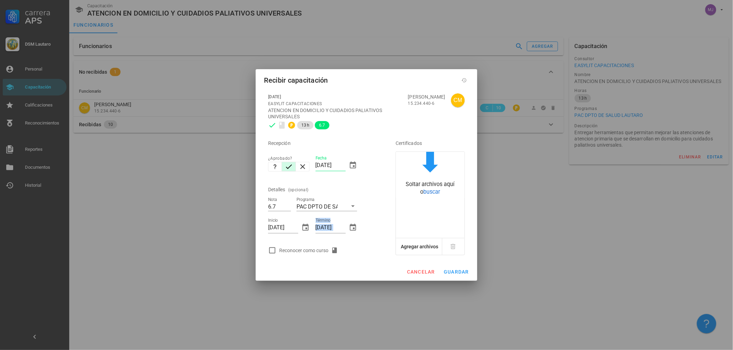
checkbox input "true"
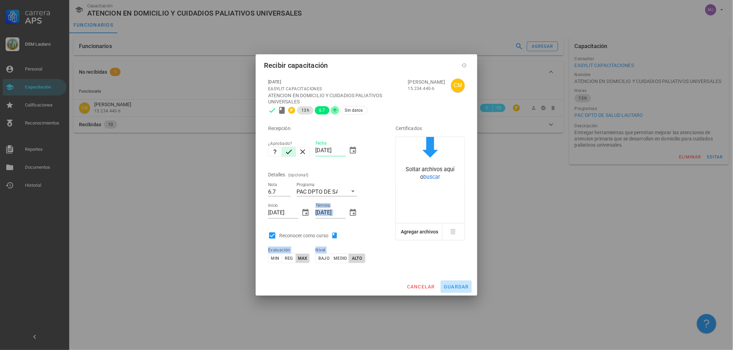
drag, startPoint x: 461, startPoint y: 289, endPoint x: 455, endPoint y: 289, distance: 5.9
click at [456, 289] on span "guardar" at bounding box center [456, 287] width 26 height 6
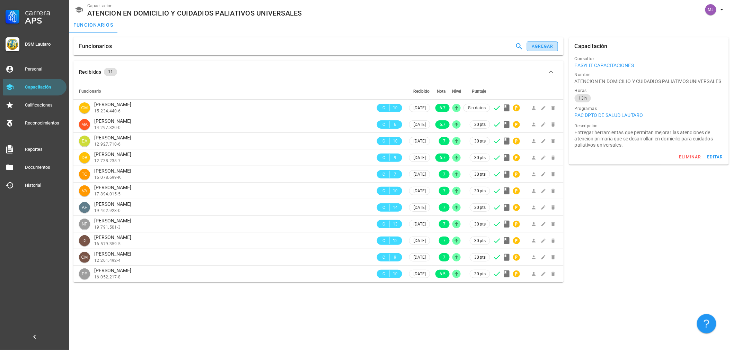
click at [538, 46] on div "agregar" at bounding box center [542, 46] width 22 height 5
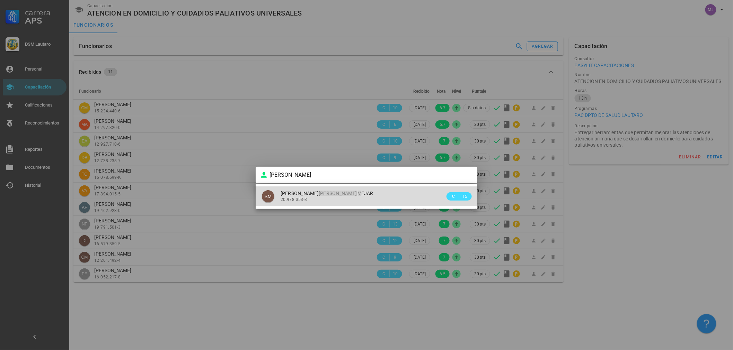
type input "[PERSON_NAME]"
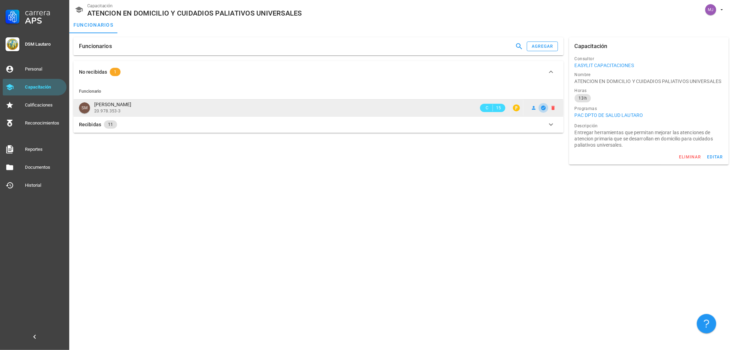
click at [544, 108] on icon "button" at bounding box center [543, 108] width 5 height 5
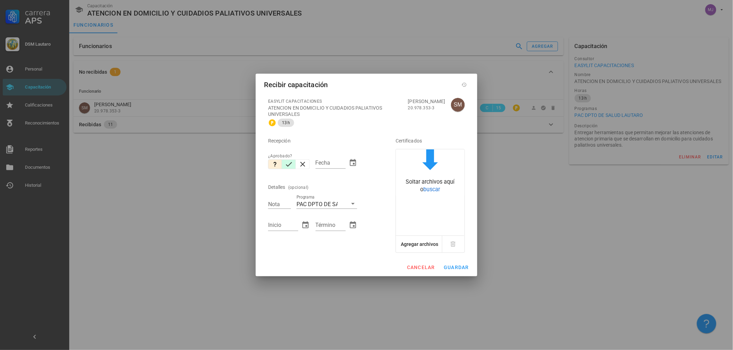
click at [292, 163] on icon "button" at bounding box center [289, 164] width 8 height 8
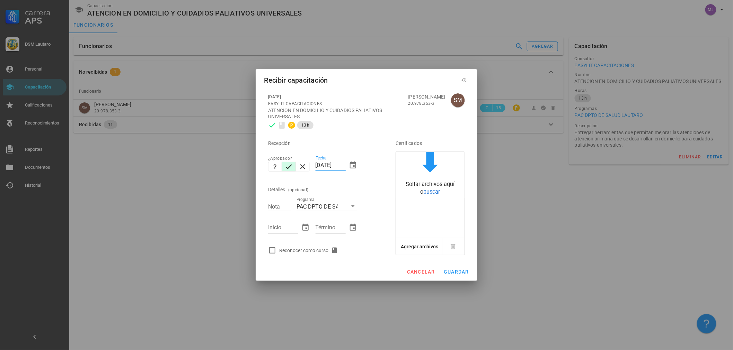
drag, startPoint x: 344, startPoint y: 165, endPoint x: 242, endPoint y: 157, distance: 102.2
click at [236, 165] on div "Carrera APS DSM Lautaro Personal Capacitación Calificaciones Reconocimientos Re…" at bounding box center [366, 175] width 733 height 350
type input "[DATE]"
type input "7"
type input "1208"
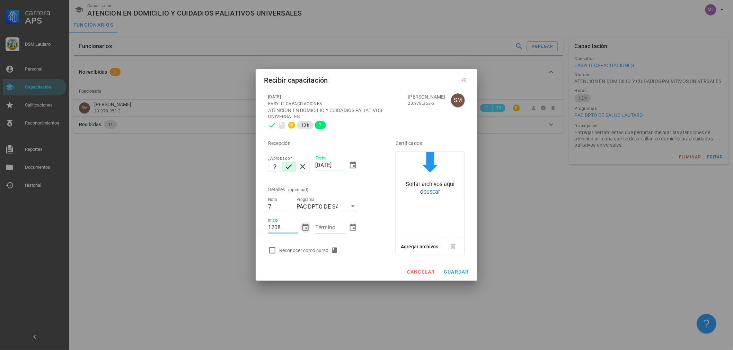
type input "[DATE]"
click at [296, 245] on div "Reconocer como curso" at bounding box center [322, 251] width 114 height 14
click at [300, 251] on div "Reconocer como curso" at bounding box center [310, 251] width 62 height 8
checkbox input "true"
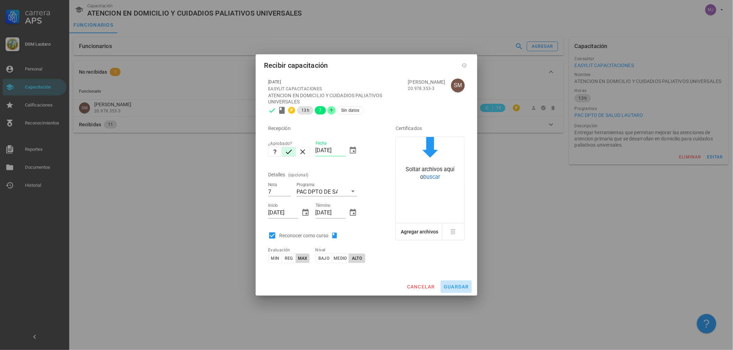
click at [448, 291] on button "guardar" at bounding box center [456, 287] width 31 height 12
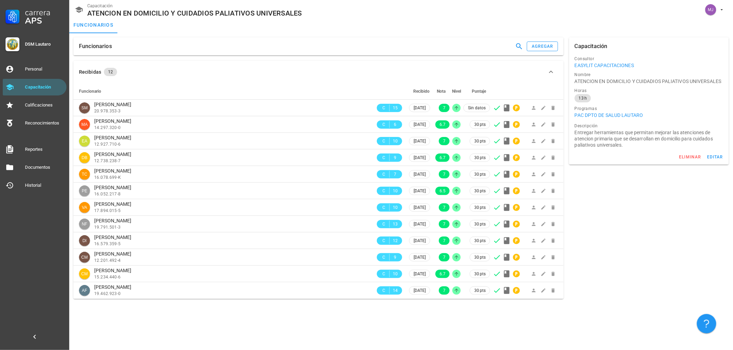
click at [538, 55] on div "Funcionarios agregar" at bounding box center [318, 46] width 490 height 18
click at [544, 45] on div "agregar" at bounding box center [542, 46] width 22 height 5
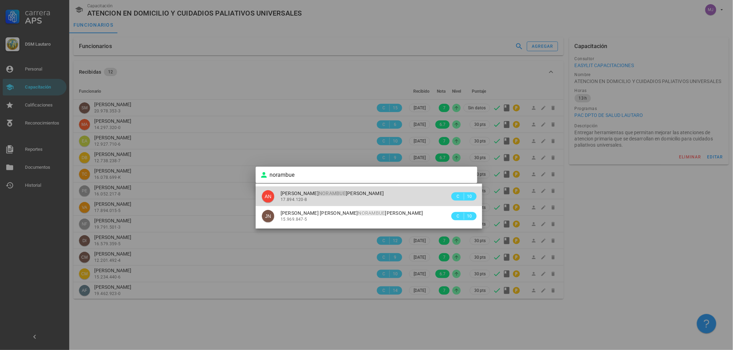
type input "[PERSON_NAME] [PERSON_NAME]"
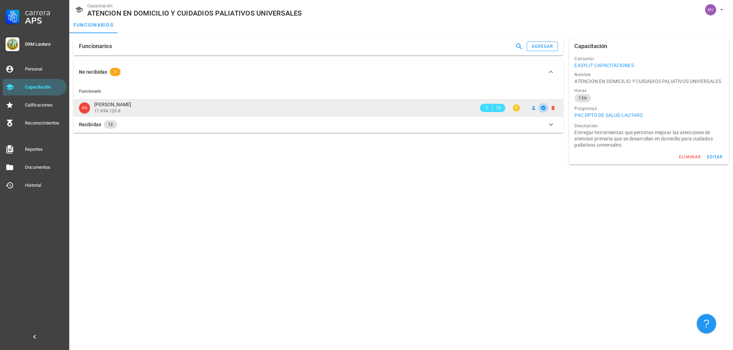
click at [543, 106] on icon "button" at bounding box center [543, 108] width 5 height 5
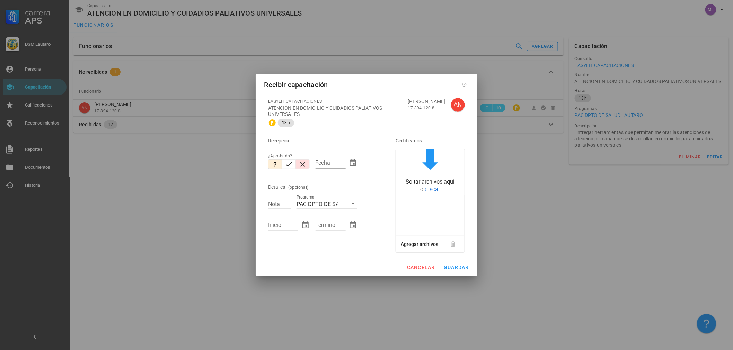
click at [299, 168] on icon "button" at bounding box center [303, 164] width 8 height 8
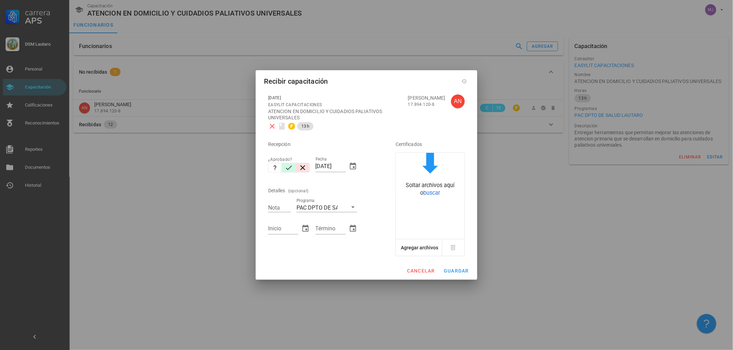
click at [286, 166] on icon "button" at bounding box center [289, 168] width 8 height 8
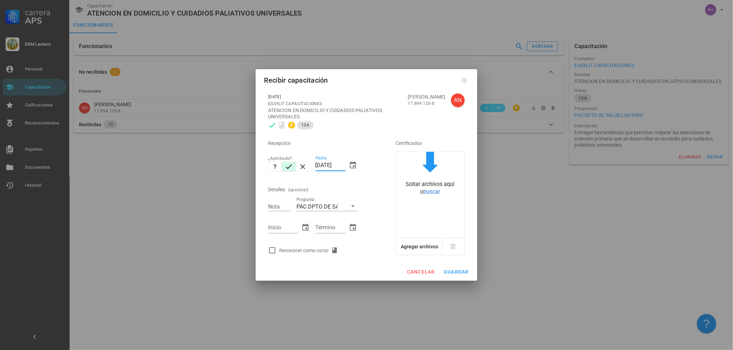
drag, startPoint x: 342, startPoint y: 164, endPoint x: 233, endPoint y: 170, distance: 109.2
click at [232, 173] on div "Carrera APS DSM Lautaro Personal Capacitación Calificaciones Reconocimientos Re…" at bounding box center [366, 175] width 733 height 350
type input "5"
type input "[DATE]"
type input "7"
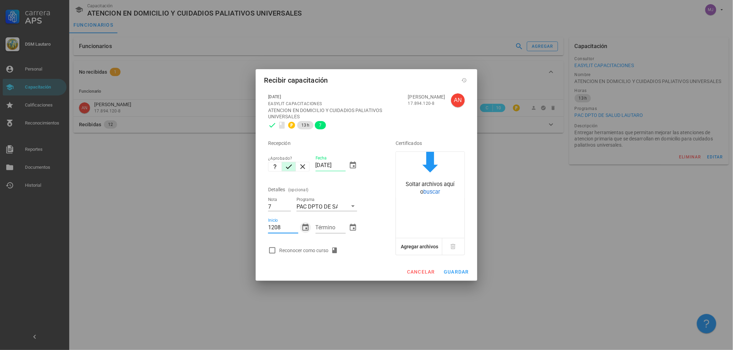
type input "[DATE]"
click at [281, 248] on div "Reconocer como curso" at bounding box center [310, 251] width 62 height 8
checkbox input "true"
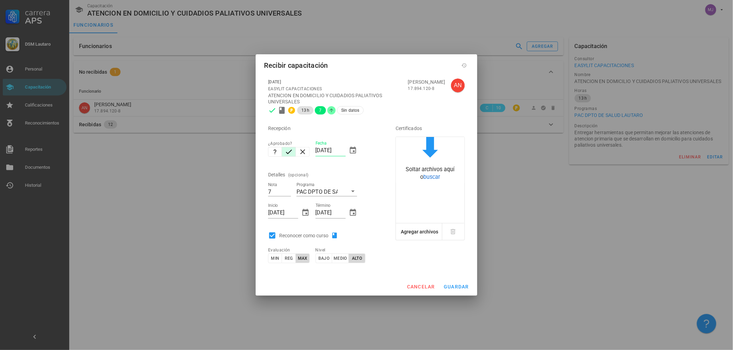
click at [456, 294] on div "cancelar guardar" at bounding box center [367, 287] width 222 height 18
click at [456, 292] on button "guardar" at bounding box center [456, 287] width 31 height 12
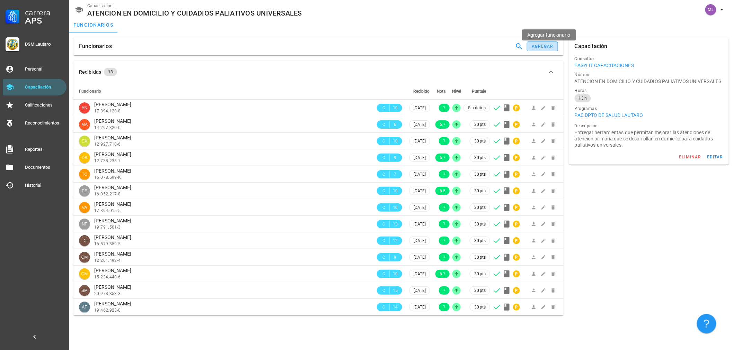
click at [542, 43] on button "agregar" at bounding box center [542, 47] width 31 height 10
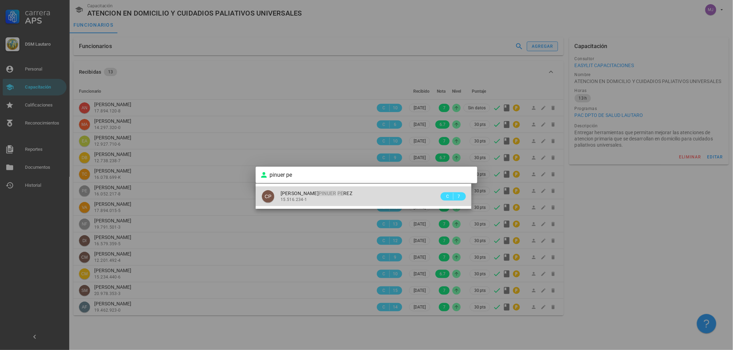
type input "CAROLINA [PERSON_NAME] PINUER [PERSON_NAME]"
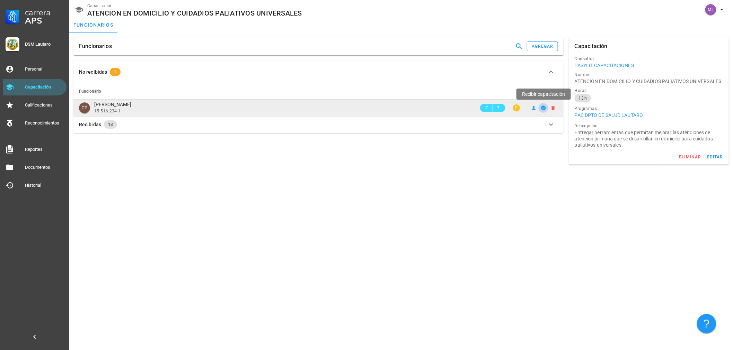
click at [543, 106] on icon "button" at bounding box center [543, 108] width 5 height 5
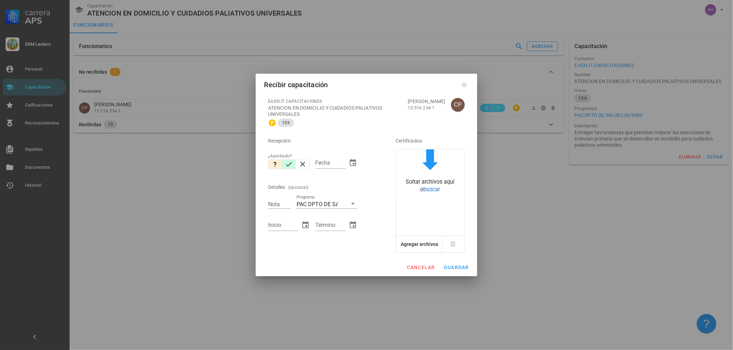
click at [293, 162] on button "button" at bounding box center [289, 165] width 14 height 10
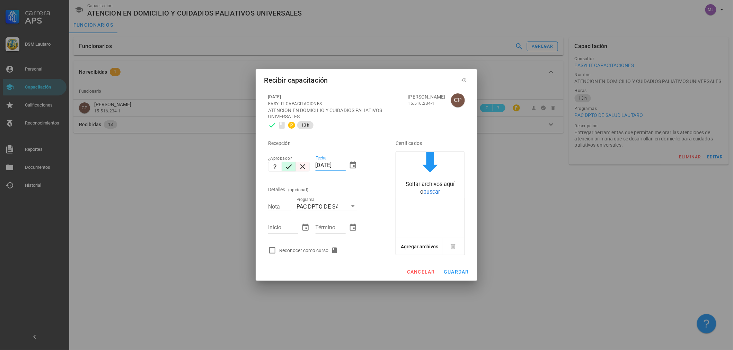
drag, startPoint x: 344, startPoint y: 165, endPoint x: 305, endPoint y: 166, distance: 38.8
click at [305, 167] on div "Recepción ¿Aprobado? Fecha [DATE] Detalles (opcional) Nota Programa PAC DPTO DE…" at bounding box center [322, 194] width 114 height 125
type input "[DATE]"
type input "7"
type input "6.7"
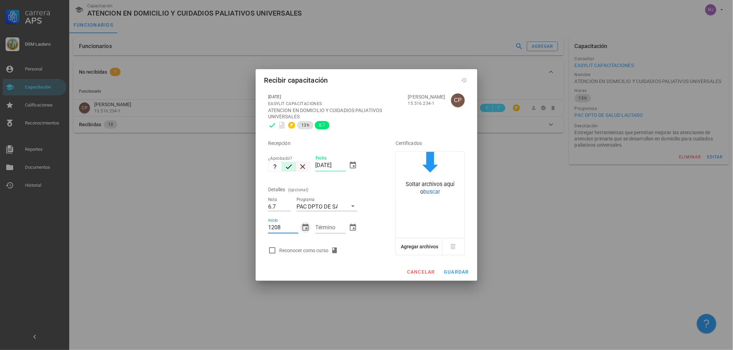
type input "[DATE]"
click at [310, 252] on div "Reconocer como curso" at bounding box center [310, 251] width 62 height 8
checkbox input "true"
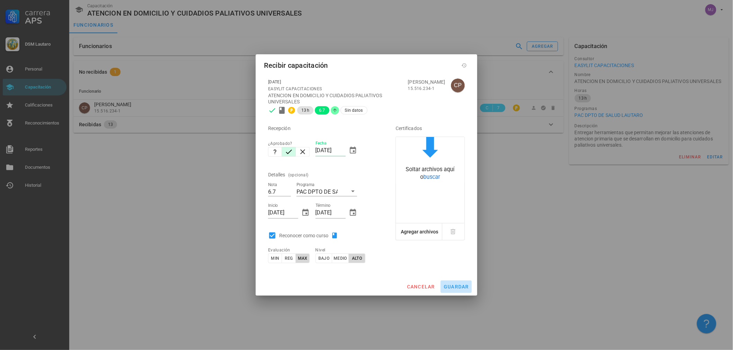
click at [461, 288] on span "guardar" at bounding box center [456, 287] width 26 height 6
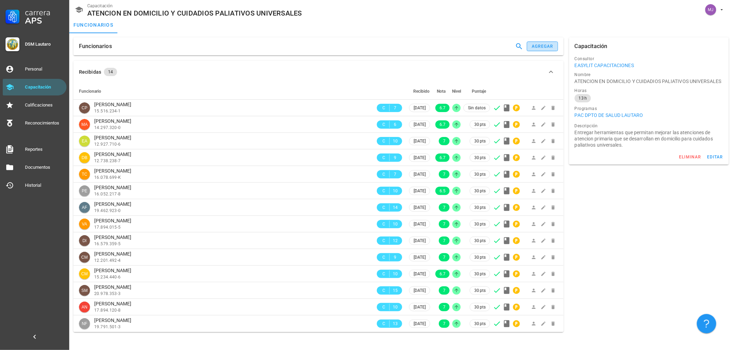
click at [528, 47] on button "agregar" at bounding box center [542, 47] width 31 height 10
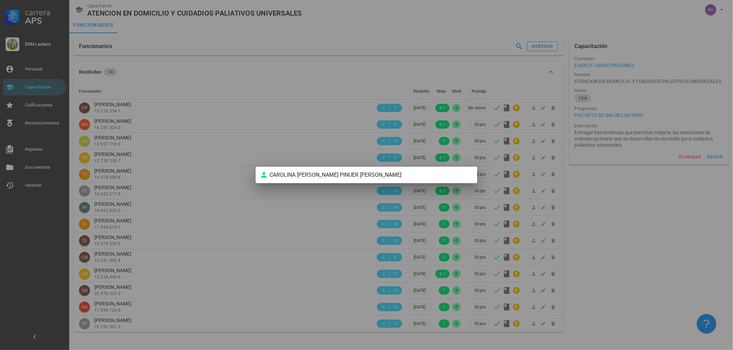
drag, startPoint x: 366, startPoint y: 170, endPoint x: 84, endPoint y: 167, distance: 282.3
click at [84, 167] on div "Carrera APS DSM Lautaro Personal Capacitación Calificaciones Reconocimientos Re…" at bounding box center [366, 175] width 733 height 350
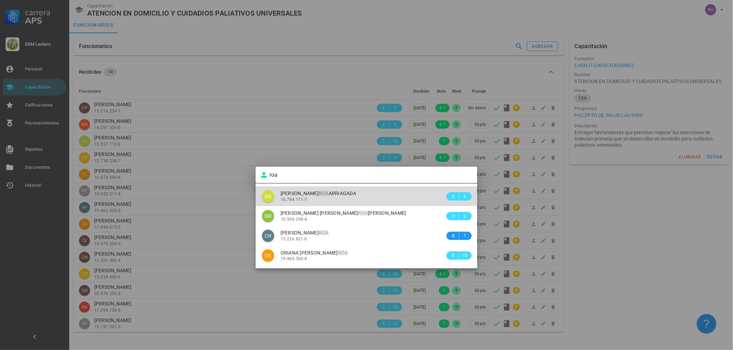
type input "[PERSON_NAME] [PERSON_NAME] [PERSON_NAME]"
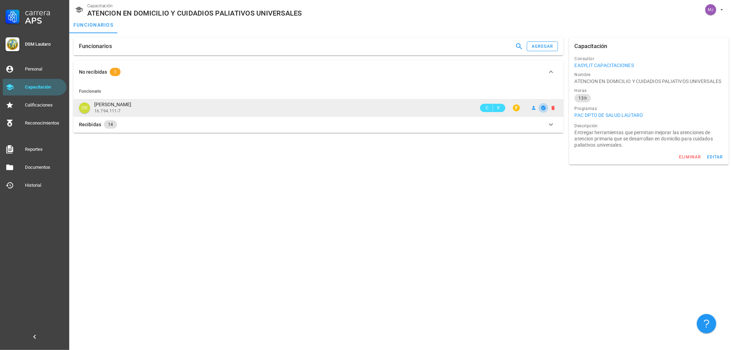
click at [542, 107] on icon "button" at bounding box center [543, 108] width 5 height 5
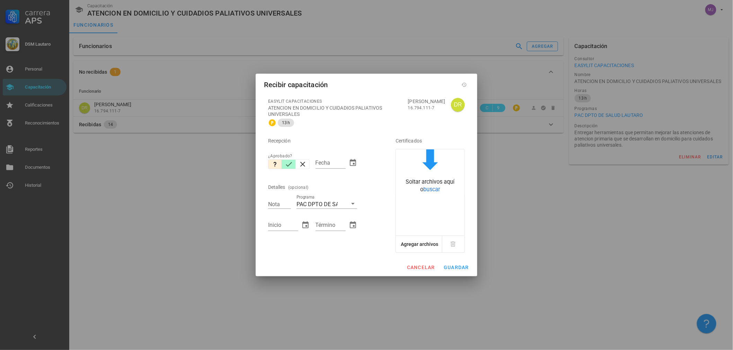
click at [288, 165] on icon "button" at bounding box center [289, 164] width 8 height 8
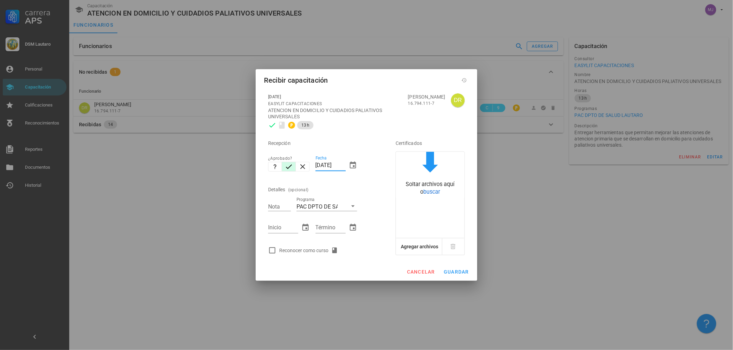
drag, startPoint x: 316, startPoint y: 165, endPoint x: 612, endPoint y: 94, distance: 304.5
click at [575, 123] on div "Carrera APS DSM Lautaro Personal Capacitación Calificaciones Reconocimientos Re…" at bounding box center [366, 175] width 733 height 350
type input "[DATE]"
type input "7"
type input "[DATE]"
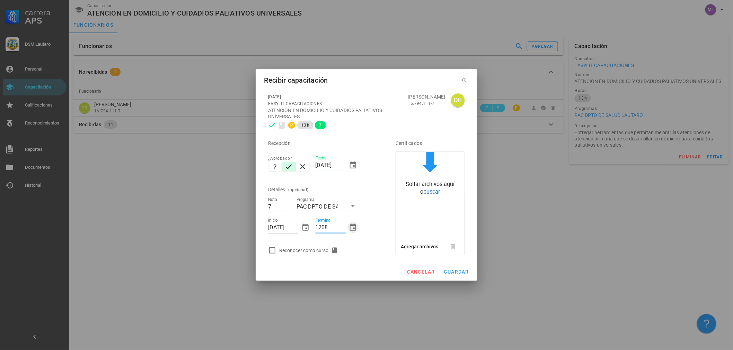
type input "[DATE]"
click at [304, 256] on div "Reconocer como curso" at bounding box center [322, 251] width 114 height 14
click at [305, 254] on div "Reconocer como curso" at bounding box center [310, 251] width 62 height 8
checkbox input "true"
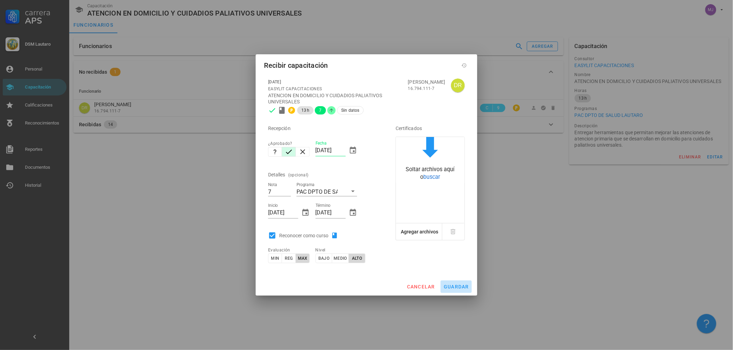
click at [458, 289] on span "guardar" at bounding box center [456, 287] width 26 height 6
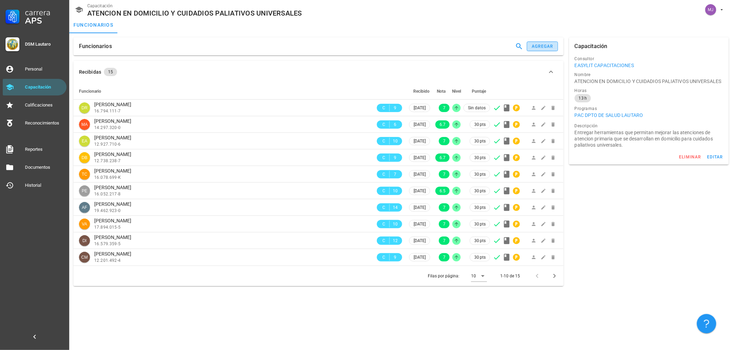
click at [545, 46] on div "agregar" at bounding box center [542, 46] width 22 height 5
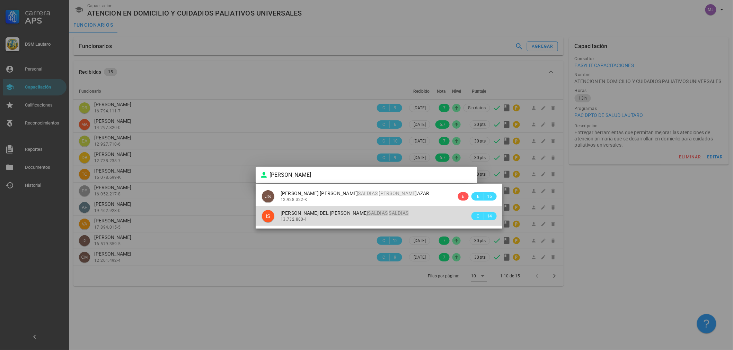
type input "[PERSON_NAME] DEL [PERSON_NAME] [PERSON_NAME]"
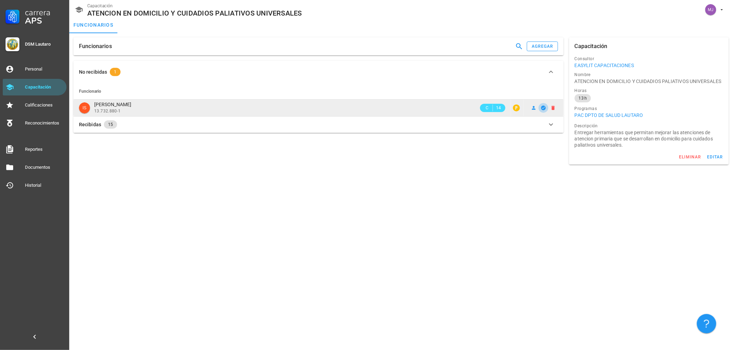
click at [541, 107] on icon "button" at bounding box center [544, 108] width 6 height 6
click at [545, 106] on icon "button" at bounding box center [544, 108] width 6 height 6
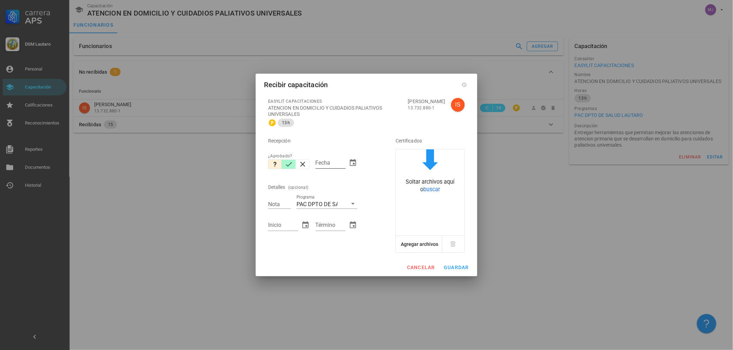
drag, startPoint x: 288, startPoint y: 164, endPoint x: 323, endPoint y: 168, distance: 35.5
click at [288, 164] on icon "button" at bounding box center [289, 164] width 8 height 8
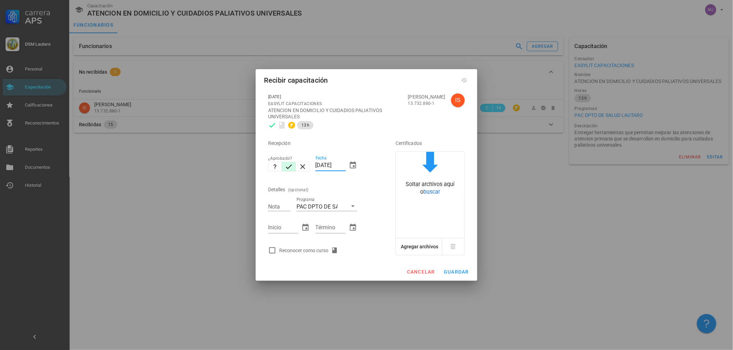
drag, startPoint x: 344, startPoint y: 165, endPoint x: 243, endPoint y: 178, distance: 101.4
click at [243, 178] on div "Carrera APS DSM Lautaro Personal Capacitación Calificaciones Reconocimientos Re…" at bounding box center [366, 175] width 733 height 350
type input "[DATE]"
type input "7"
type input "[DATE]"
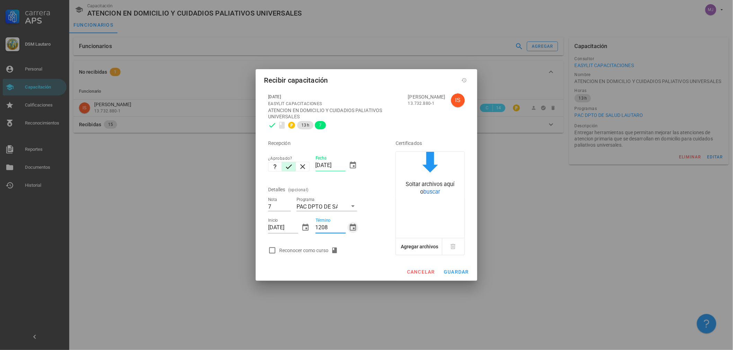
type input "[DATE]"
click at [297, 247] on div "Reconocer como curso" at bounding box center [310, 251] width 62 height 8
checkbox input "true"
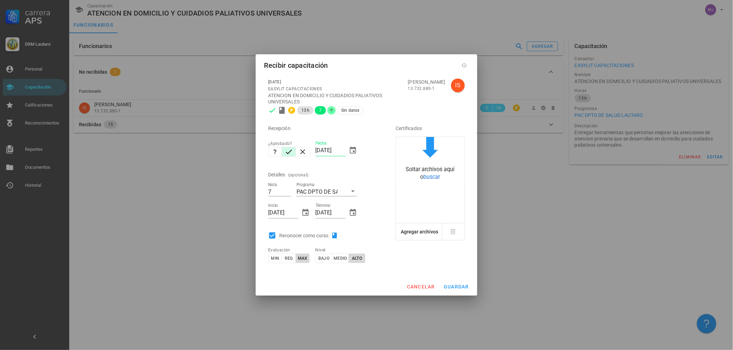
click at [446, 276] on div "[DATE] EASYLIT CAPACITACIONES ATENCION EN DOMICILIO Y CUIDADIOS PALIATIVOS UNIV…" at bounding box center [367, 176] width 222 height 204
click at [452, 285] on span "guardar" at bounding box center [456, 287] width 26 height 6
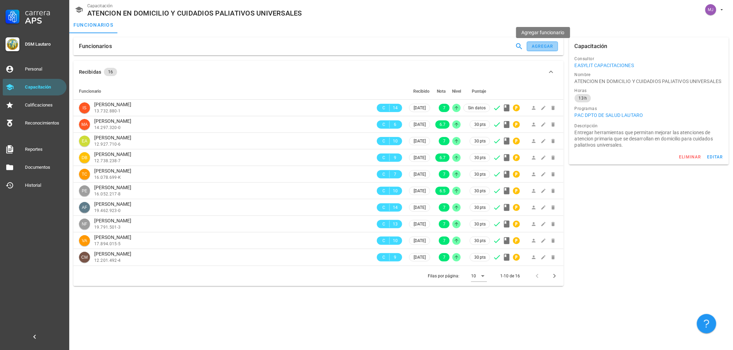
click at [540, 45] on div "agregar" at bounding box center [542, 46] width 22 height 5
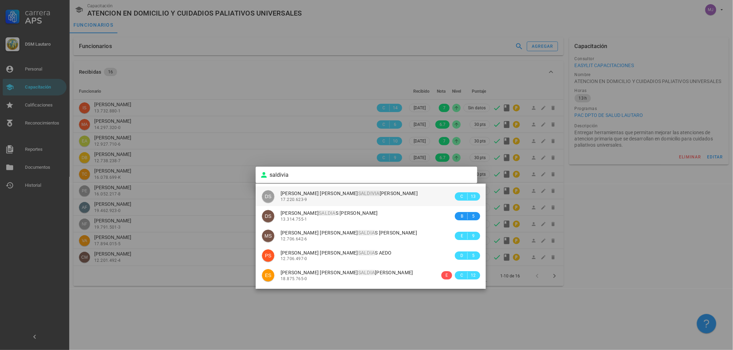
click at [317, 194] on span "[PERSON_NAME] [PERSON_NAME]" at bounding box center [349, 194] width 137 height 6
type input "[PERSON_NAME] [PERSON_NAME]"
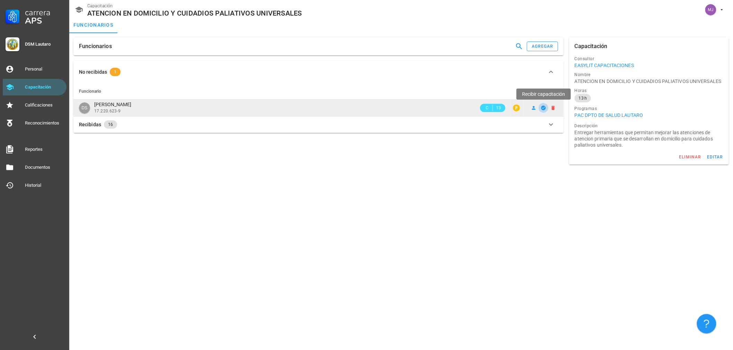
click at [543, 109] on icon "button" at bounding box center [544, 108] width 6 height 6
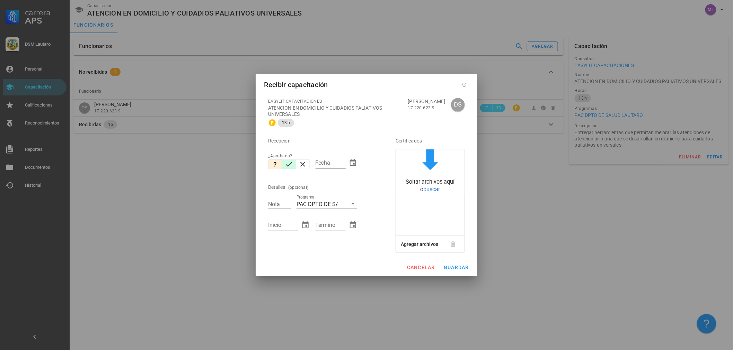
click at [287, 163] on icon "button" at bounding box center [289, 164] width 8 height 8
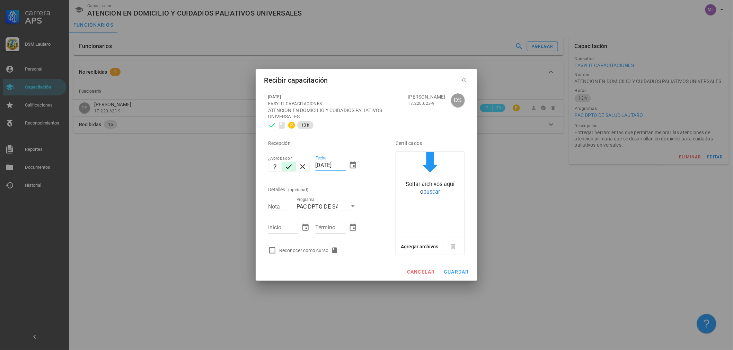
drag, startPoint x: 345, startPoint y: 167, endPoint x: 154, endPoint y: 179, distance: 191.6
click at [154, 179] on div "Carrera APS DSM Lautaro Personal Capacitación Calificaciones Reconocimientos Re…" at bounding box center [366, 175] width 733 height 350
type input "[DATE]"
click at [276, 208] on input "Nota" at bounding box center [279, 206] width 23 height 9
type input "7"
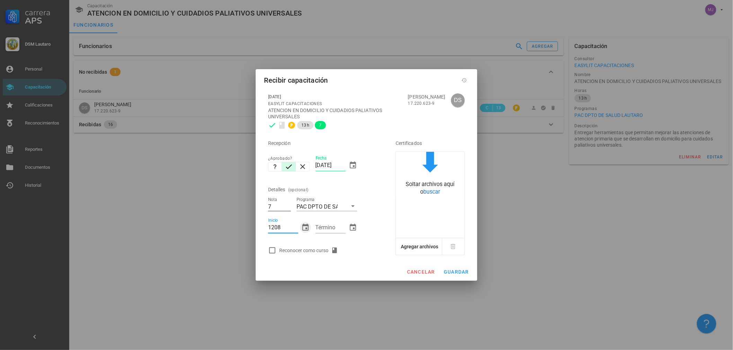
type input "[DATE]"
click at [322, 248] on div "Reconocer como curso" at bounding box center [310, 251] width 62 height 8
checkbox input "true"
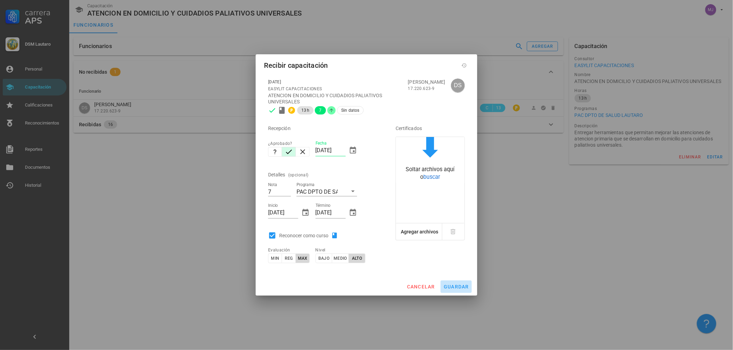
click at [464, 288] on span "guardar" at bounding box center [456, 287] width 26 height 6
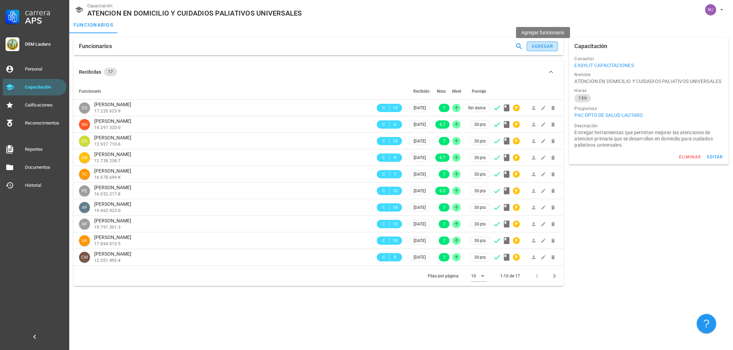
click at [544, 50] on button "agregar" at bounding box center [542, 47] width 31 height 10
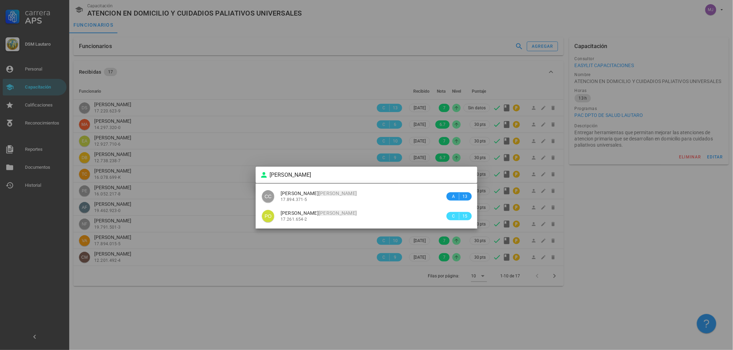
drag, startPoint x: 294, startPoint y: 173, endPoint x: 238, endPoint y: 174, distance: 56.1
click at [238, 174] on div "Carrera APS DSM Lautaro Personal Capacitación Calificaciones Reconocimientos Re…" at bounding box center [366, 175] width 733 height 350
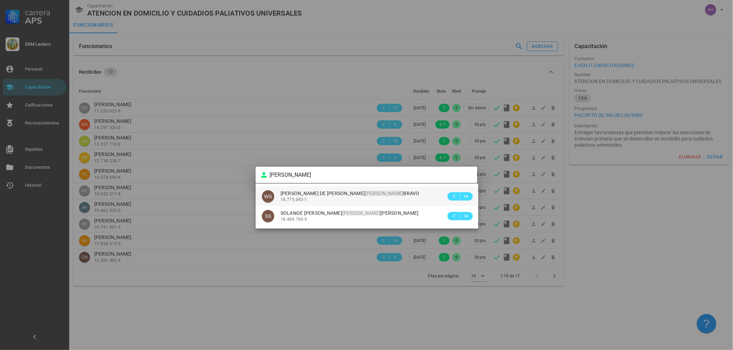
click at [356, 190] on div "[PERSON_NAME] DE [PERSON_NAME] 18.775.043-1" at bounding box center [364, 197] width 166 height 20
type input "[PERSON_NAME] DE [PERSON_NAME]"
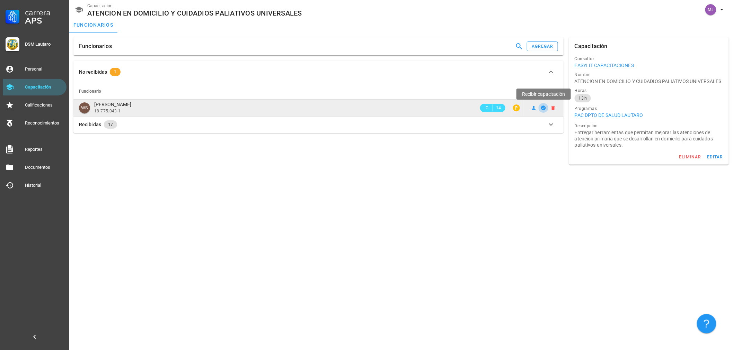
click at [540, 106] on span "button" at bounding box center [544, 108] width 10 height 6
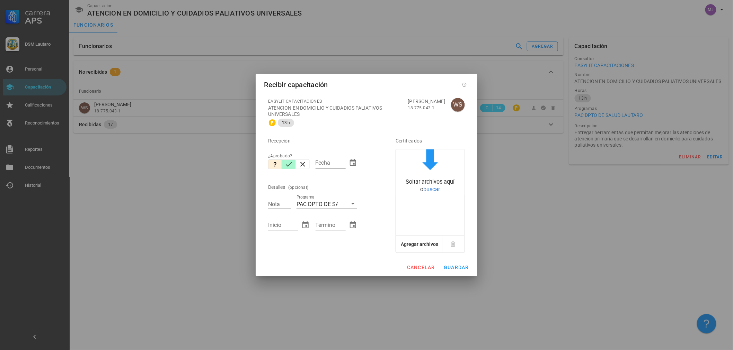
click at [286, 166] on icon "button" at bounding box center [289, 164] width 8 height 8
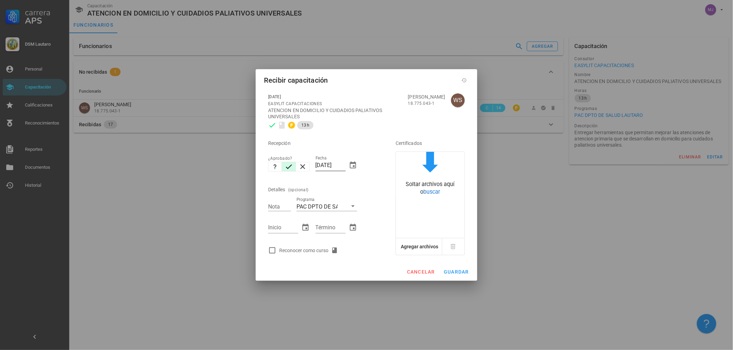
click at [346, 167] on div "Fecha [DATE]" at bounding box center [336, 167] width 42 height 23
drag, startPoint x: 344, startPoint y: 164, endPoint x: 268, endPoint y: 164, distance: 75.8
click at [268, 164] on div "Recepción ¿Aprobado? Fecha [DATE] Detalles (opcional) Nota Programa PAC DPTO DE…" at bounding box center [322, 194] width 114 height 125
type input "[DATE]"
type input "6.7"
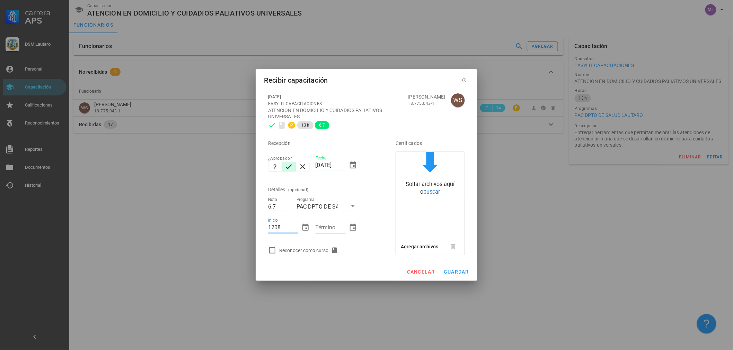
type input "1208"
type input "[DATE]"
type input "1208"
type input "[DATE]"
click at [293, 247] on div "Reconocer como curso" at bounding box center [310, 251] width 62 height 8
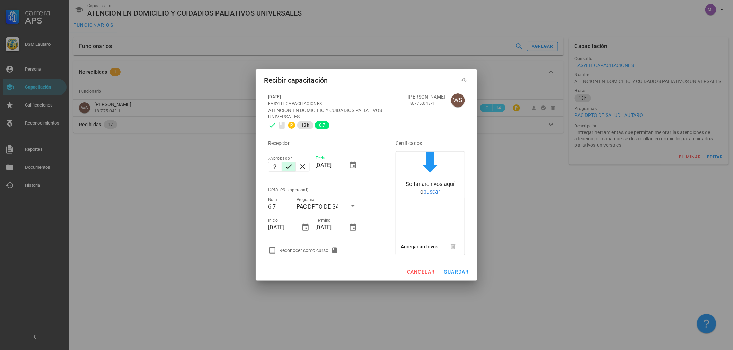
checkbox input "true"
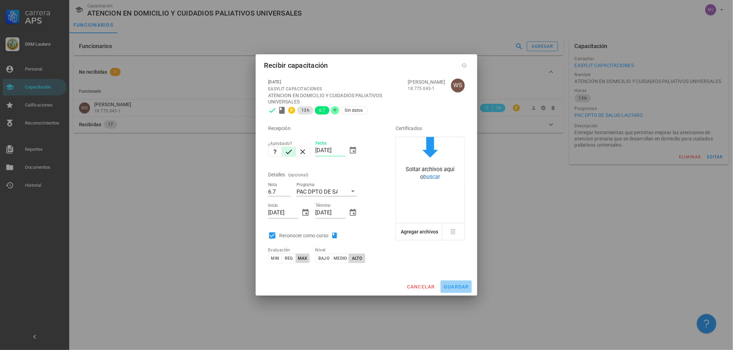
click at [462, 283] on button "guardar" at bounding box center [456, 287] width 31 height 12
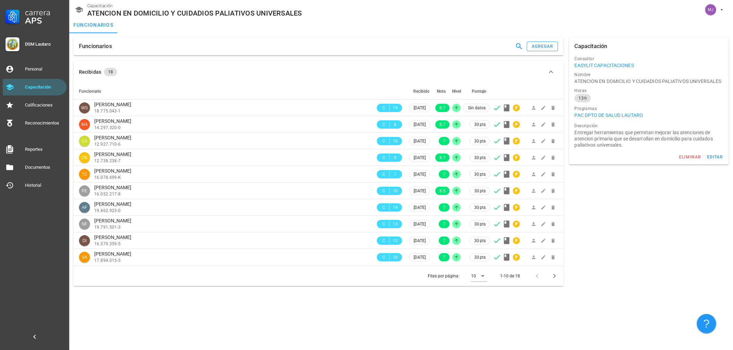
click at [543, 54] on div "Funcionarios agregar" at bounding box center [318, 46] width 490 height 18
click at [544, 49] on div "agregar" at bounding box center [542, 46] width 22 height 5
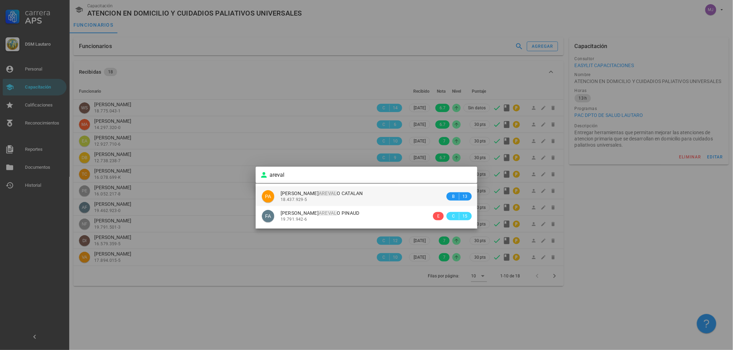
click at [379, 195] on div "[PERSON_NAME] O CATALAN" at bounding box center [363, 194] width 165 height 6
type input "[PERSON_NAME]"
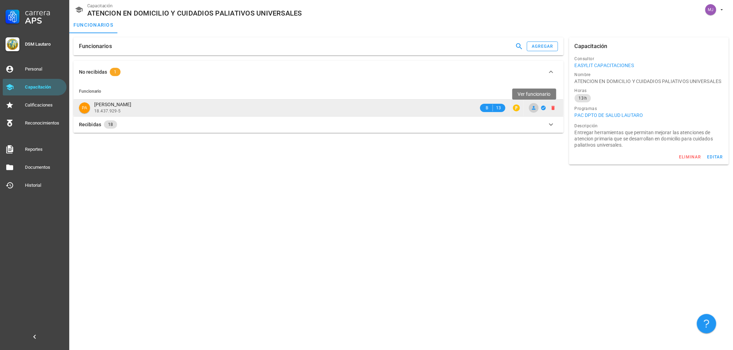
click at [534, 107] on icon at bounding box center [534, 108] width 4 height 4
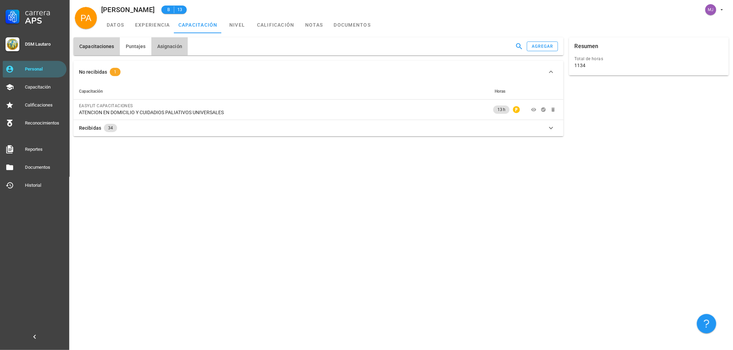
click at [171, 47] on span "Asignación" at bounding box center [169, 47] width 25 height 6
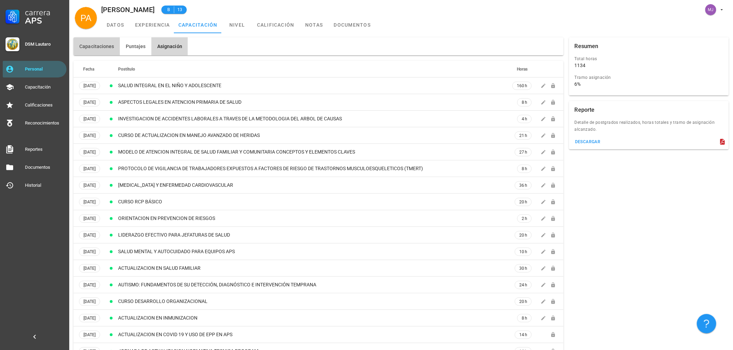
click at [104, 49] on span "Capacitaciones" at bounding box center [96, 47] width 35 height 6
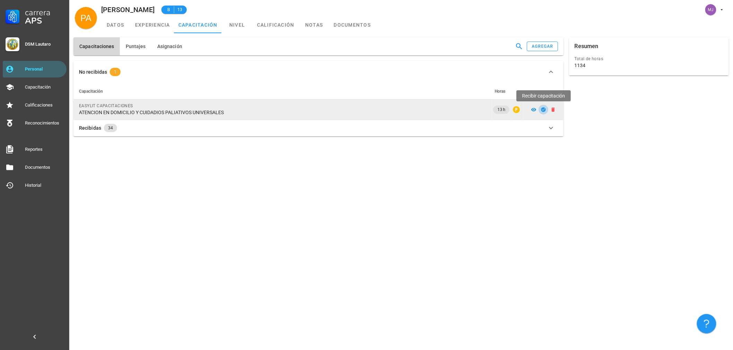
click at [546, 109] on span "button" at bounding box center [544, 110] width 10 height 6
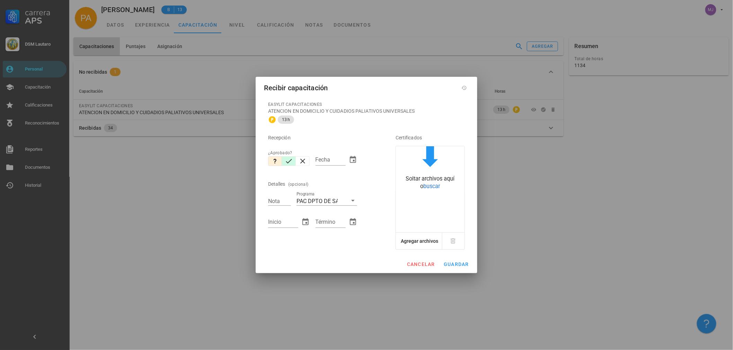
click at [291, 160] on icon "button" at bounding box center [289, 161] width 6 height 5
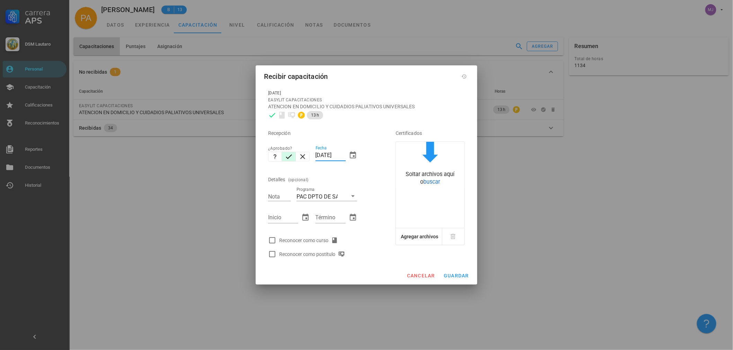
drag, startPoint x: 317, startPoint y: 154, endPoint x: 476, endPoint y: 161, distance: 159.4
click at [460, 165] on div "Recepción ¿Aprobado? Fecha [DATE] Detalles (opcional) Nota Programa PAC DPTO DE…" at bounding box center [366, 191] width 202 height 139
type input "1208"
type input "[DATE]"
type input "7"
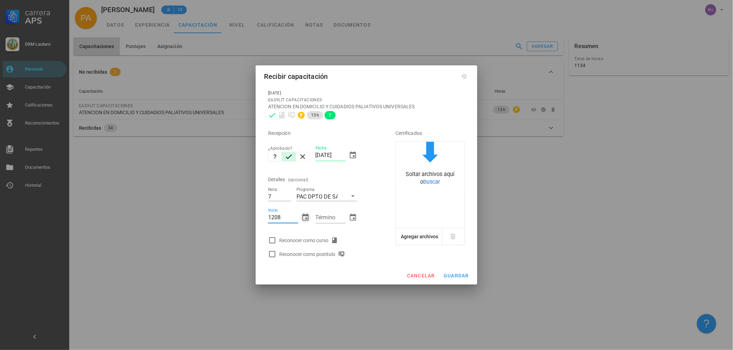
type input "[DATE]"
type input "1208"
type input "[DATE]"
click at [306, 243] on div "Reconocer como curso" at bounding box center [310, 241] width 62 height 8
checkbox input "true"
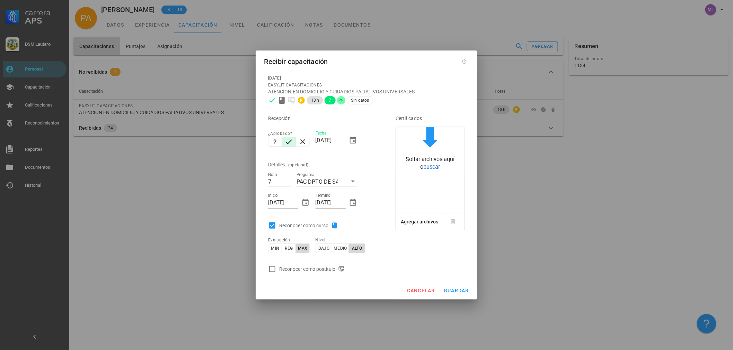
drag, startPoint x: 328, startPoint y: 275, endPoint x: 326, endPoint y: 272, distance: 3.9
click at [327, 274] on div "Reconocer como postítulo" at bounding box center [322, 270] width 114 height 14
click at [326, 270] on div "Reconocer como postítulo" at bounding box center [313, 269] width 69 height 8
checkbox input "true"
click at [461, 288] on span "guardar" at bounding box center [456, 291] width 26 height 6
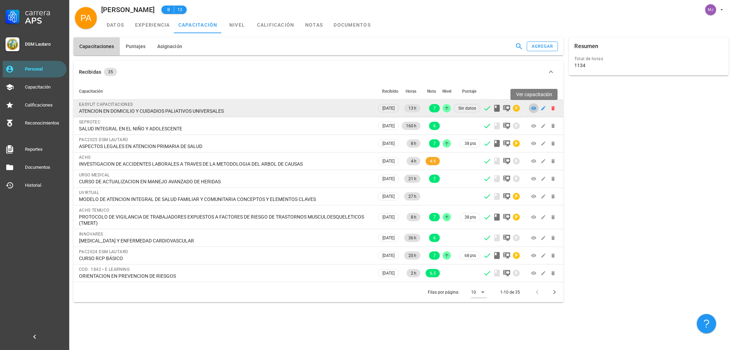
click at [535, 109] on icon at bounding box center [533, 108] width 5 height 3
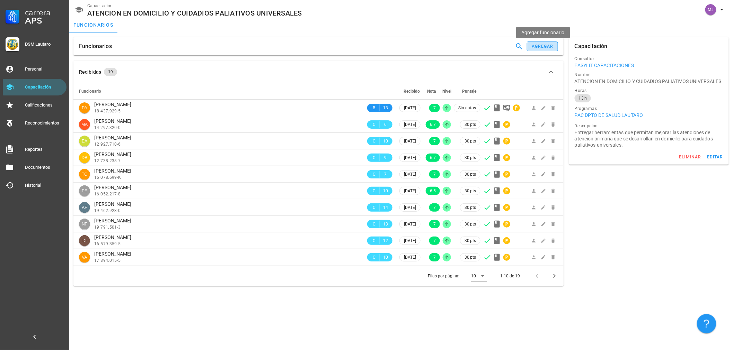
click at [535, 44] on div "agregar" at bounding box center [542, 46] width 22 height 5
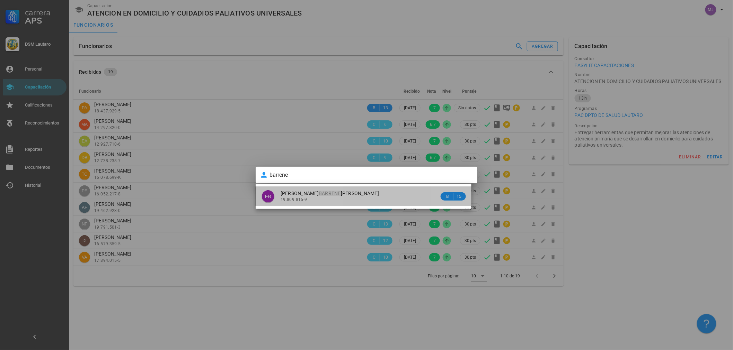
click at [381, 196] on div "[PERSON_NAME] [PERSON_NAME]" at bounding box center [360, 194] width 159 height 6
type input "[PERSON_NAME] [PERSON_NAME]"
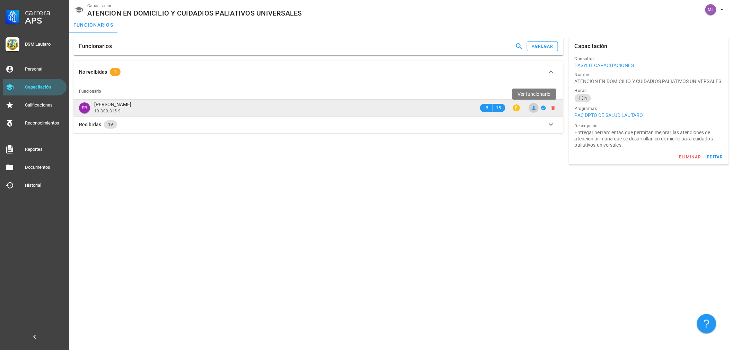
click at [533, 108] on icon at bounding box center [534, 108] width 6 height 6
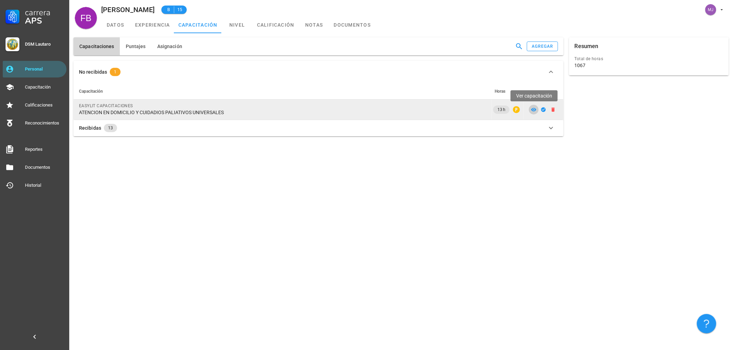
click at [531, 106] on link at bounding box center [534, 110] width 10 height 10
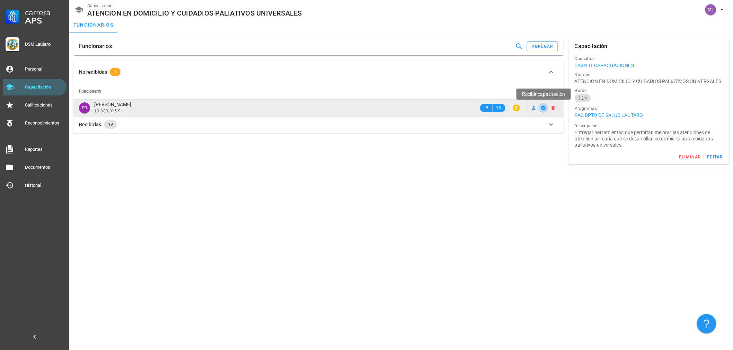
click at [543, 110] on icon "button" at bounding box center [543, 108] width 5 height 5
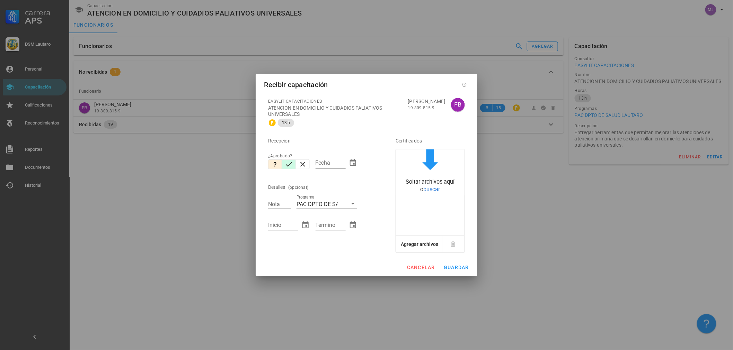
click at [283, 165] on button "button" at bounding box center [289, 165] width 14 height 10
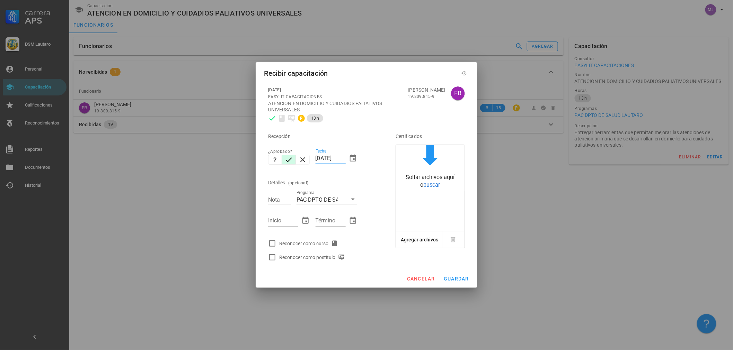
drag, startPoint x: 345, startPoint y: 159, endPoint x: 246, endPoint y: 157, distance: 99.1
click at [246, 157] on div "Carrera APS DSM Lautaro Personal Capacitación Calificaciones Reconocimientos Re…" at bounding box center [366, 175] width 733 height 350
type input "[DATE]"
type input "6.7"
type input "[DATE]"
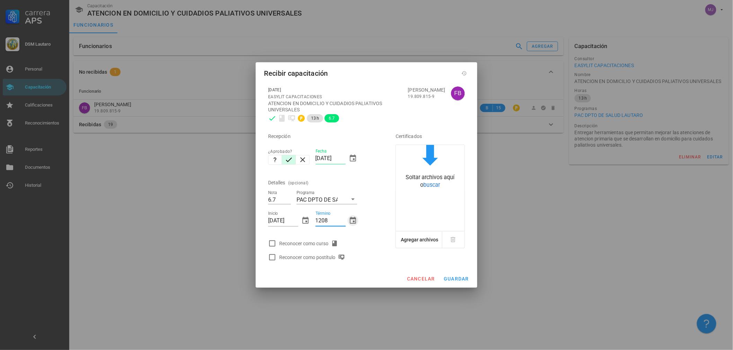
type input "[DATE]"
click at [324, 243] on div "Reconocer como curso" at bounding box center [310, 244] width 62 height 8
checkbox input "true"
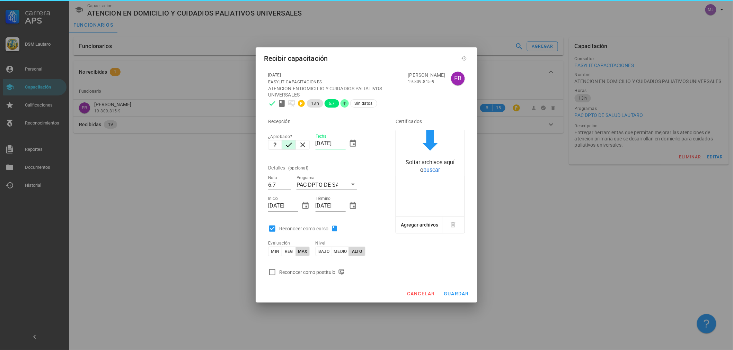
click at [315, 274] on div "Reconocer como postítulo" at bounding box center [313, 272] width 69 height 8
checkbox input "true"
click at [454, 296] on span "guardar" at bounding box center [456, 294] width 26 height 6
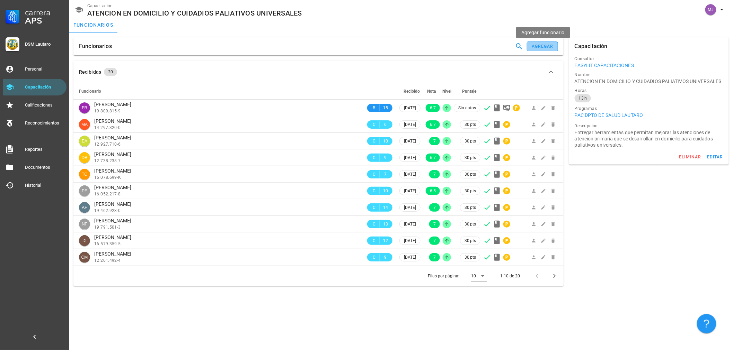
click at [539, 45] on div "agregar" at bounding box center [542, 46] width 22 height 5
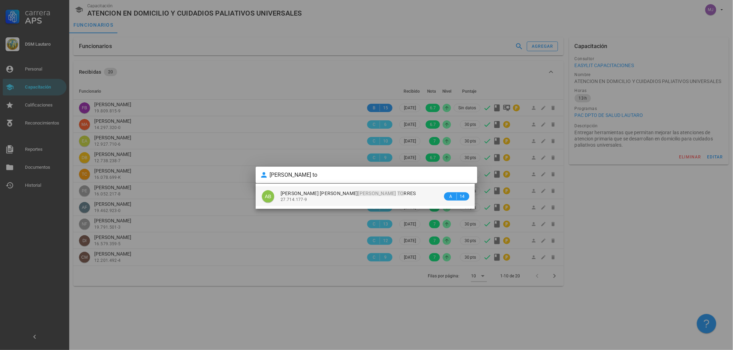
click at [363, 194] on div "[PERSON_NAME] TO RRES" at bounding box center [362, 194] width 162 height 6
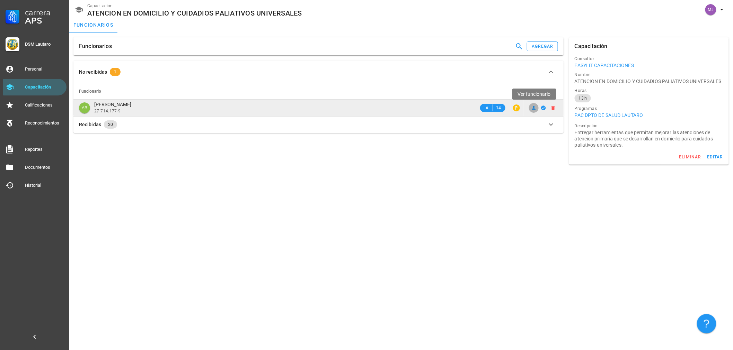
click at [534, 106] on icon at bounding box center [534, 108] width 6 height 6
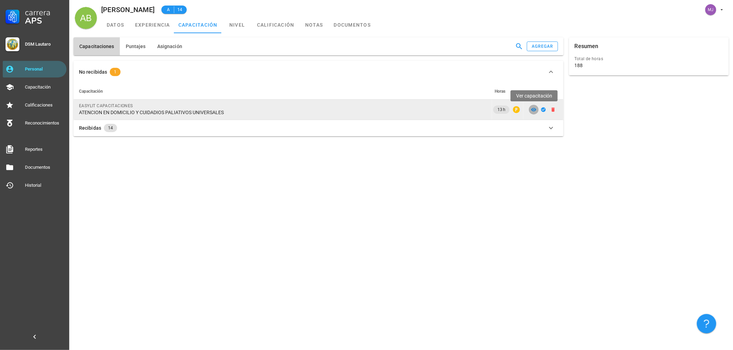
click at [534, 110] on icon at bounding box center [534, 110] width 6 height 6
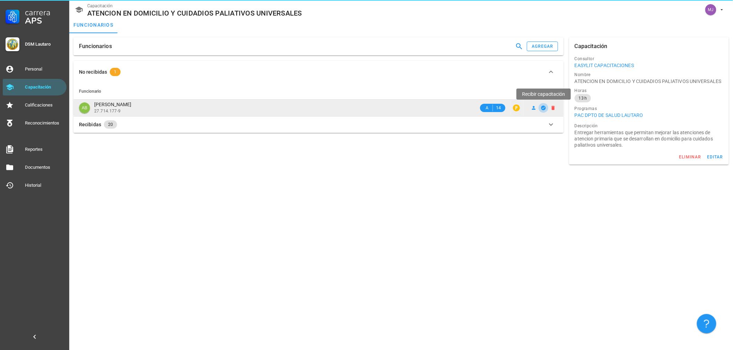
click at [541, 108] on icon "button" at bounding box center [544, 108] width 6 height 6
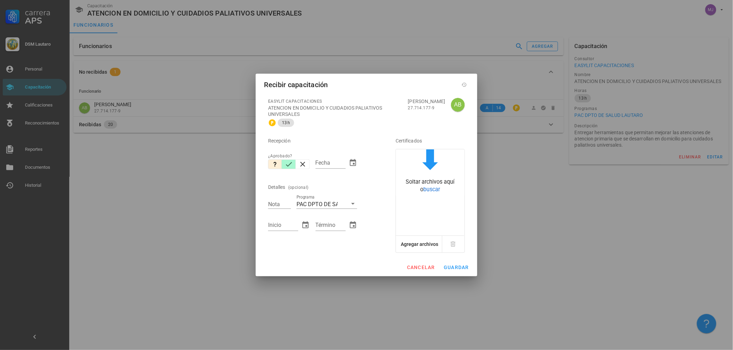
click at [292, 163] on icon "button" at bounding box center [289, 164] width 8 height 8
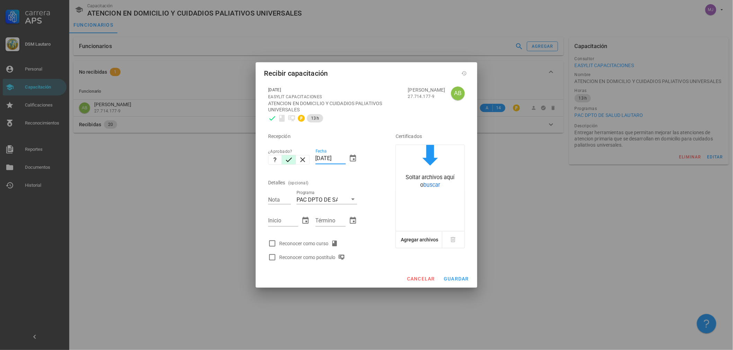
drag, startPoint x: 344, startPoint y: 157, endPoint x: 268, endPoint y: 154, distance: 76.6
click at [268, 155] on div "Recepción ¿Aprobado? Fecha [DATE] Detalles (opcional) Nota Programa PAC DPTO DE…" at bounding box center [322, 194] width 114 height 139
click at [307, 245] on div "Reconocer como curso" at bounding box center [310, 244] width 62 height 8
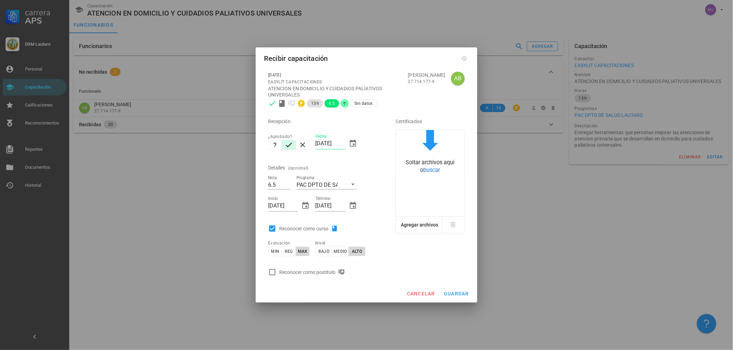
click at [295, 276] on div "Reconocer como postítulo" at bounding box center [322, 273] width 114 height 14
click at [296, 275] on div "Reconocer como postítulo" at bounding box center [313, 272] width 69 height 8
click at [461, 296] on span "guardar" at bounding box center [456, 294] width 26 height 6
